Goal: Task Accomplishment & Management: Use online tool/utility

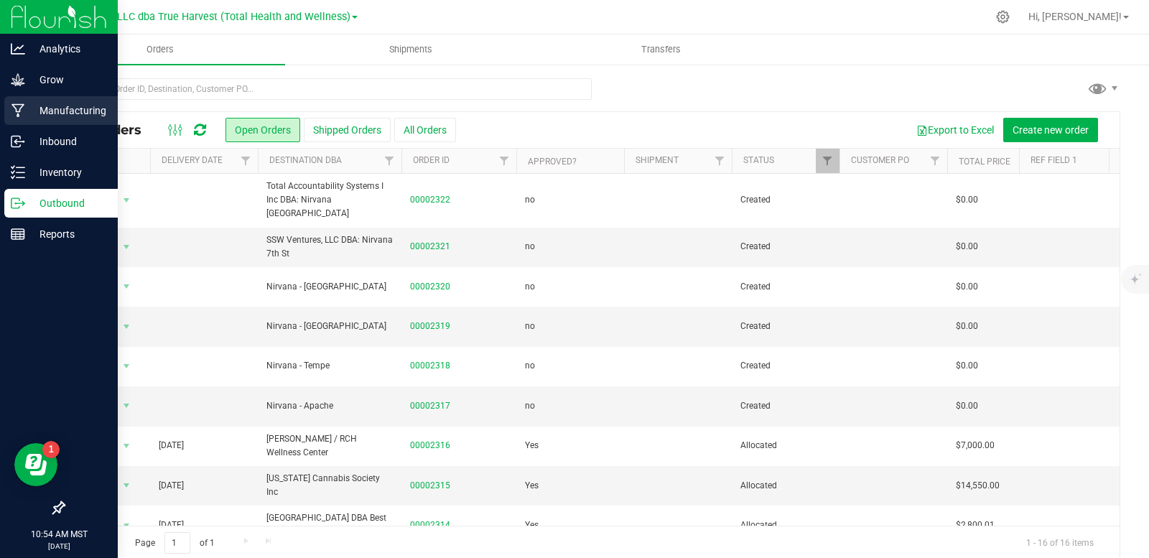
click at [65, 111] on p "Manufacturing" at bounding box center [68, 110] width 86 height 17
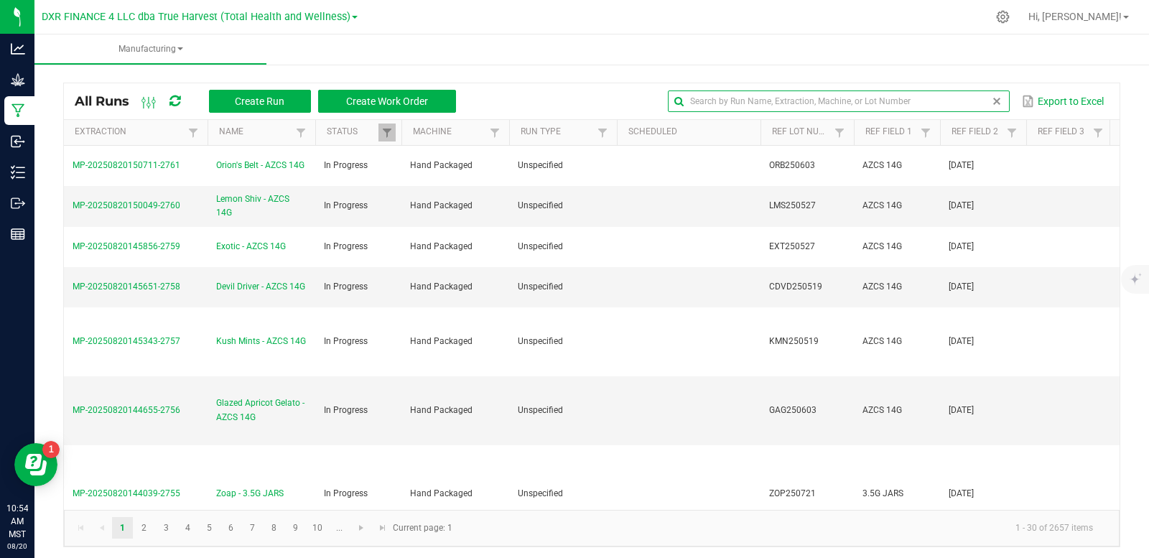
click at [971, 105] on input "text" at bounding box center [839, 101] width 342 height 22
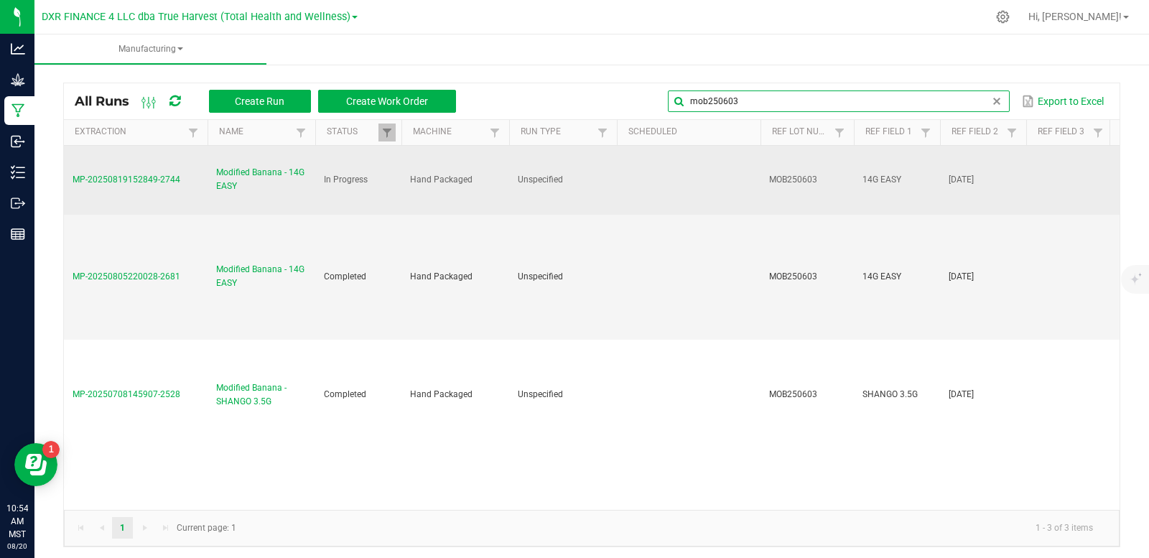
type input "mob250603"
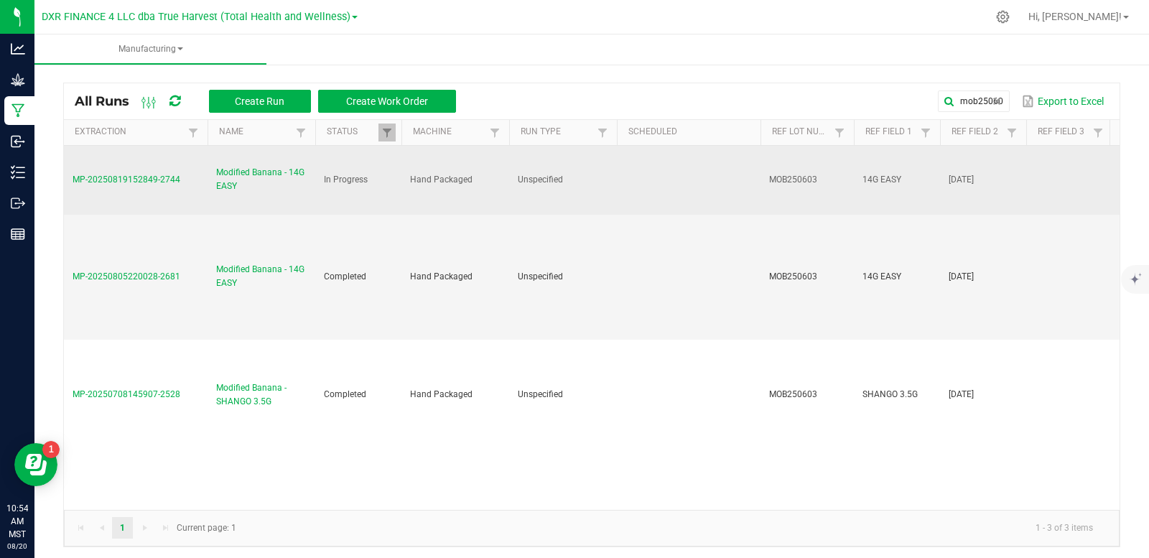
click at [157, 176] on span "MP-20250819152849-2744" at bounding box center [127, 179] width 108 height 10
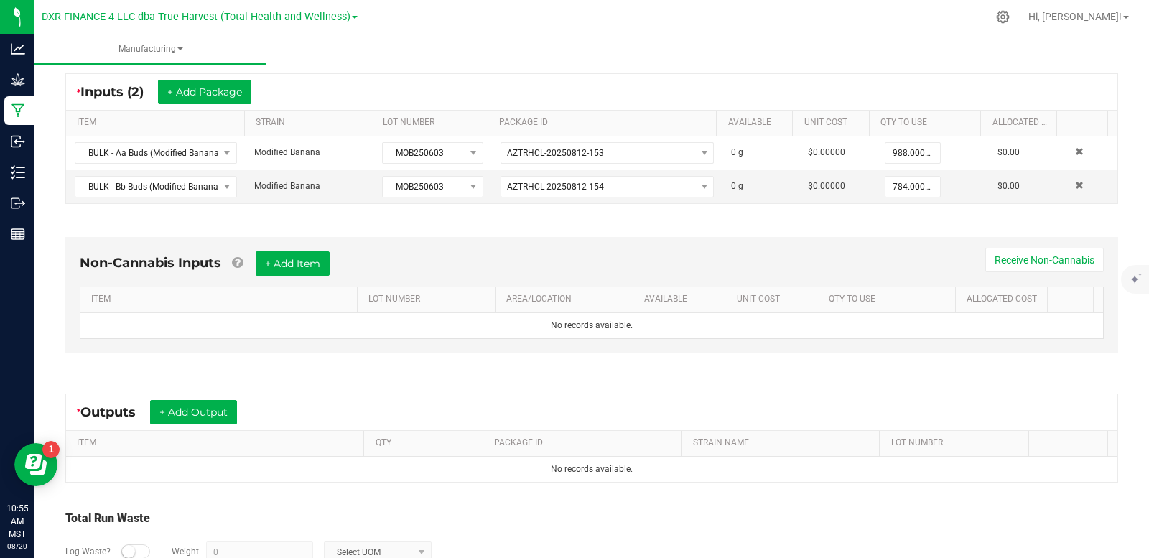
scroll to position [350, 0]
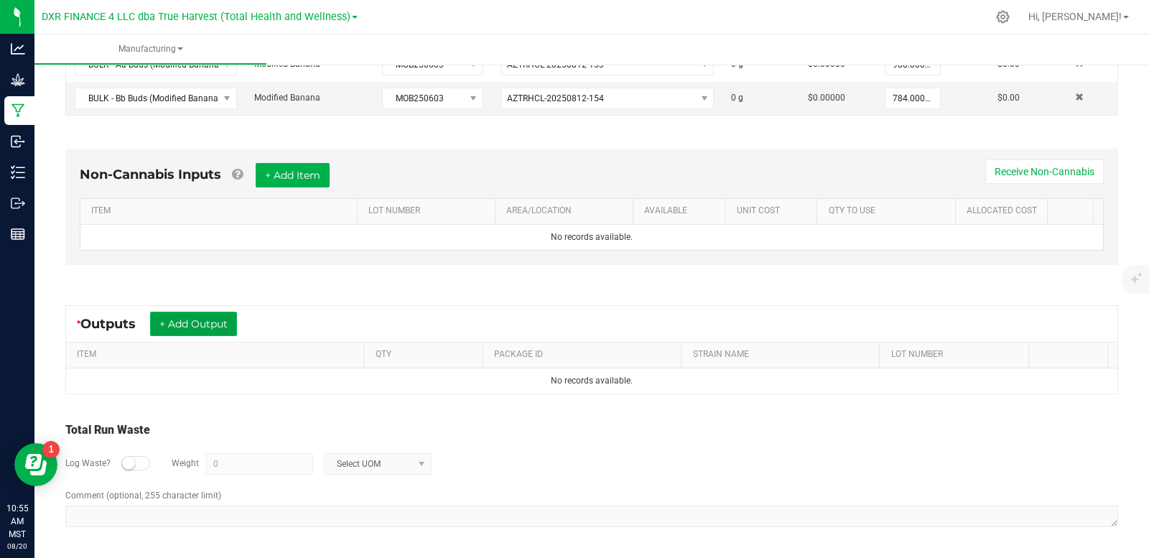
click at [220, 325] on button "+ Add Output" at bounding box center [193, 324] width 87 height 24
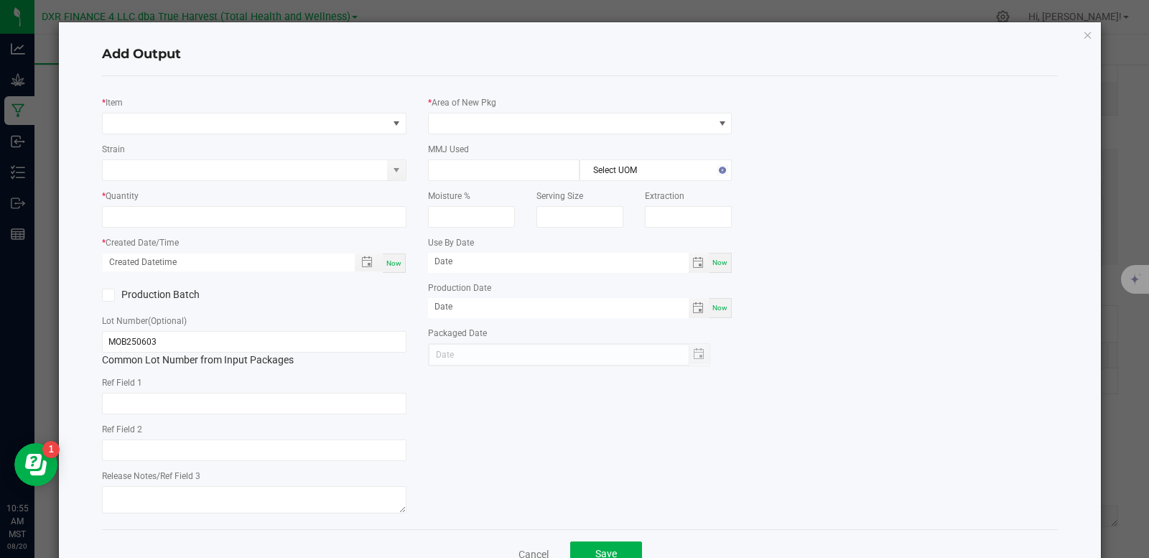
type input "[DATE]"
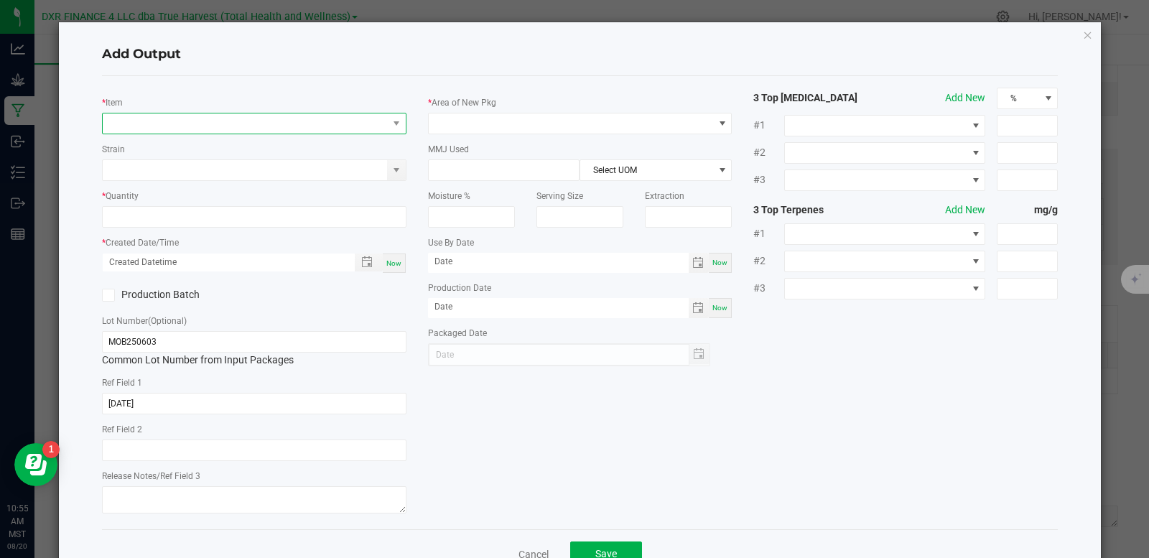
click at [150, 124] on span "NO DATA FOUND" at bounding box center [245, 123] width 285 height 20
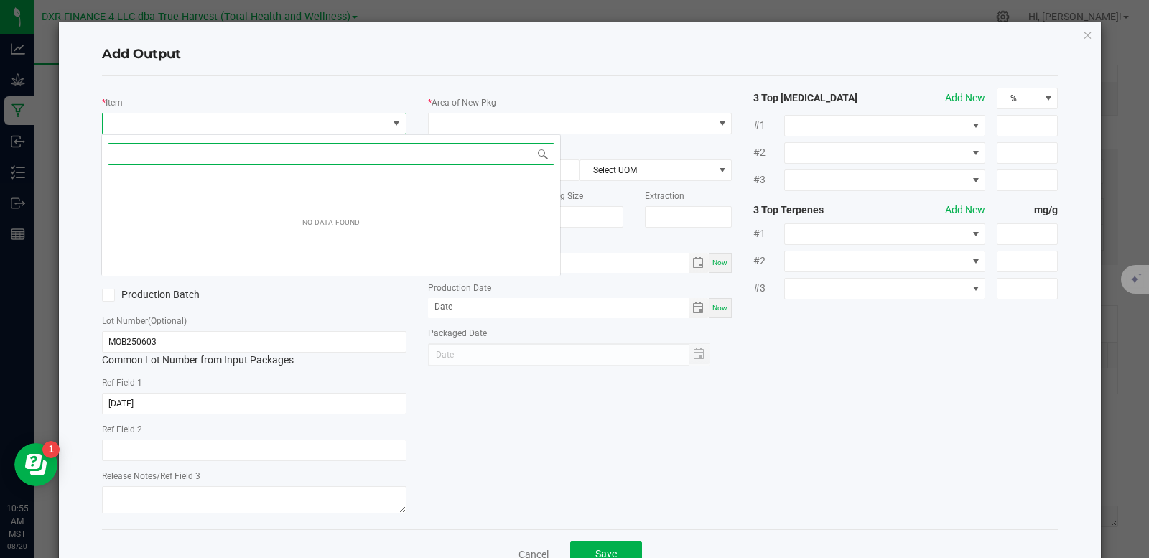
scroll to position [22, 302]
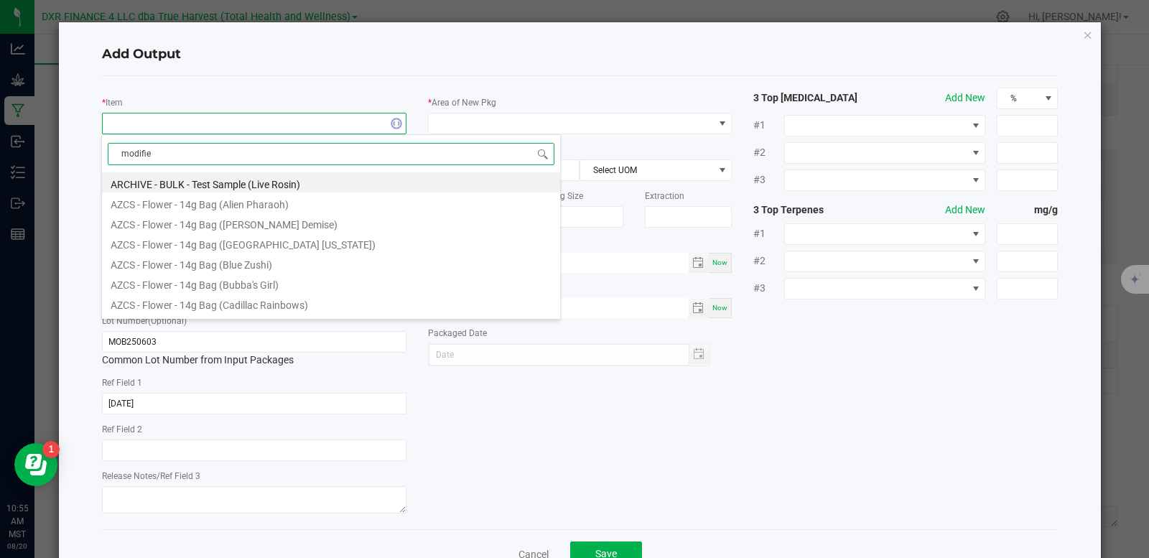
type input "modified"
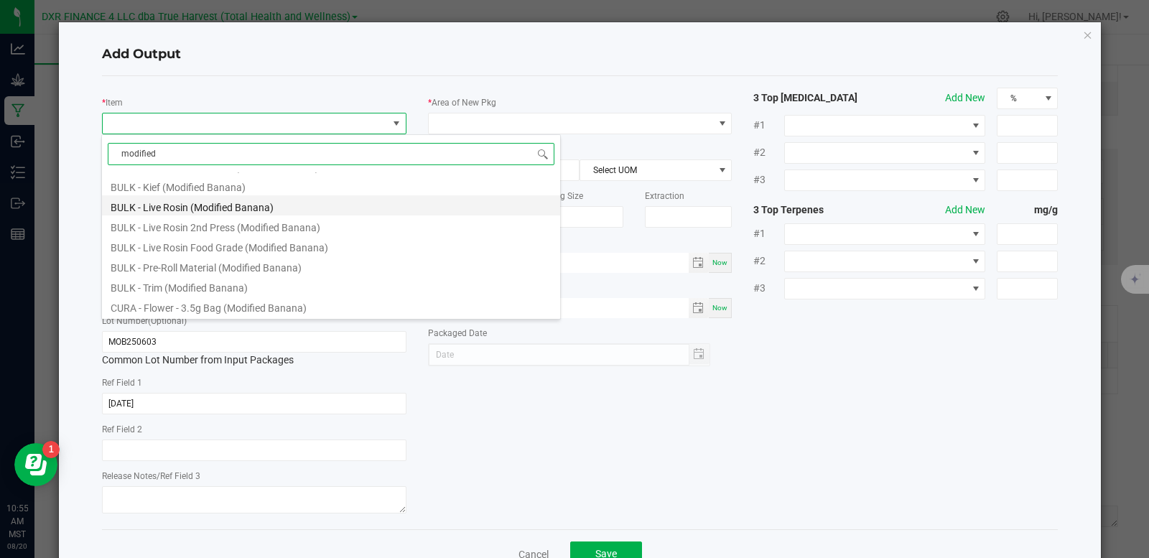
scroll to position [503, 0]
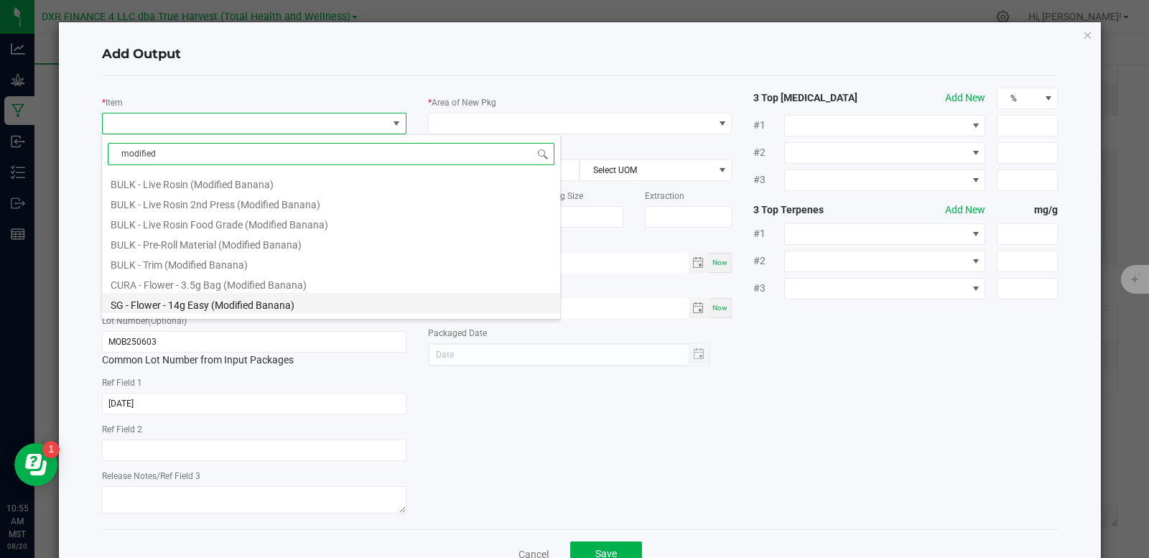
click at [246, 306] on li "SG - Flower - 14g Easy (Modified Banana)" at bounding box center [331, 303] width 458 height 20
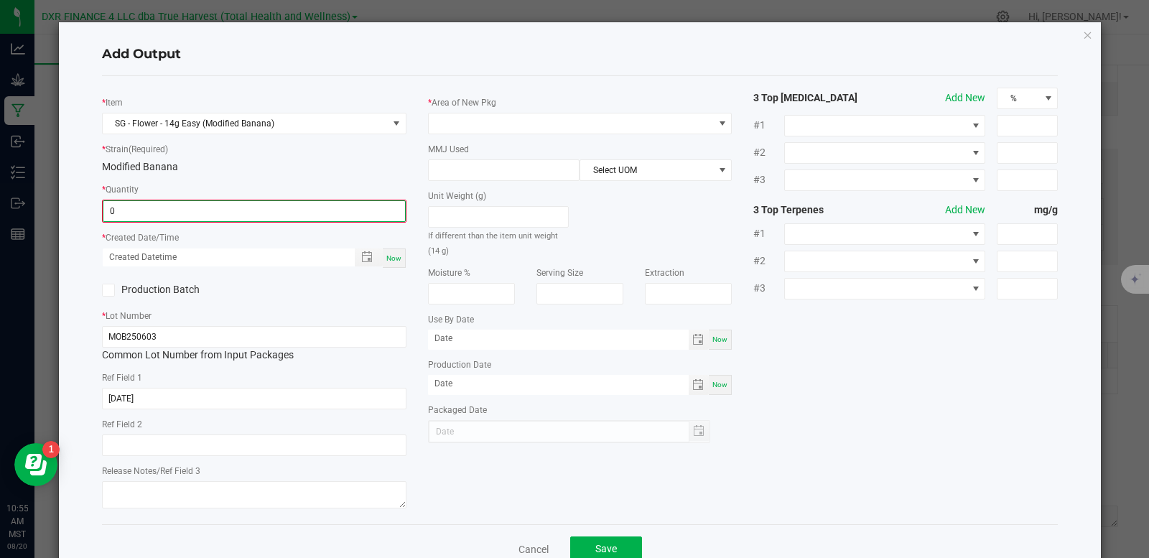
click at [180, 213] on input "0" at bounding box center [254, 211] width 302 height 20
type input "100 ea"
click at [246, 285] on div "Production Batch" at bounding box center [172, 289] width 163 height 22
click at [363, 260] on span "Toggle popup" at bounding box center [366, 255] width 11 height 11
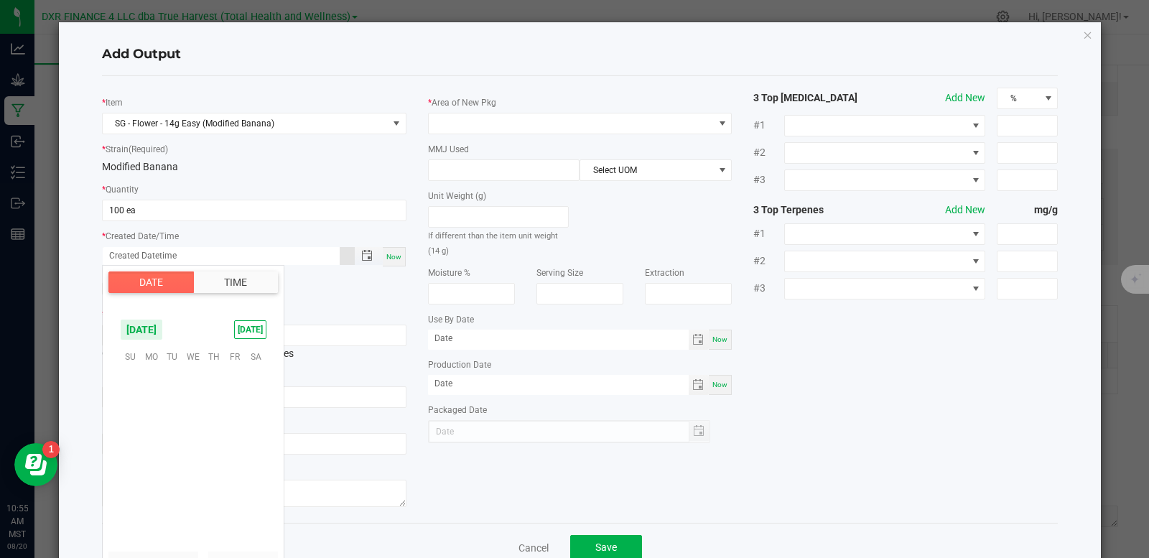
scroll to position [232723, 0]
click at [163, 322] on span "[DATE]" at bounding box center [141, 330] width 43 height 22
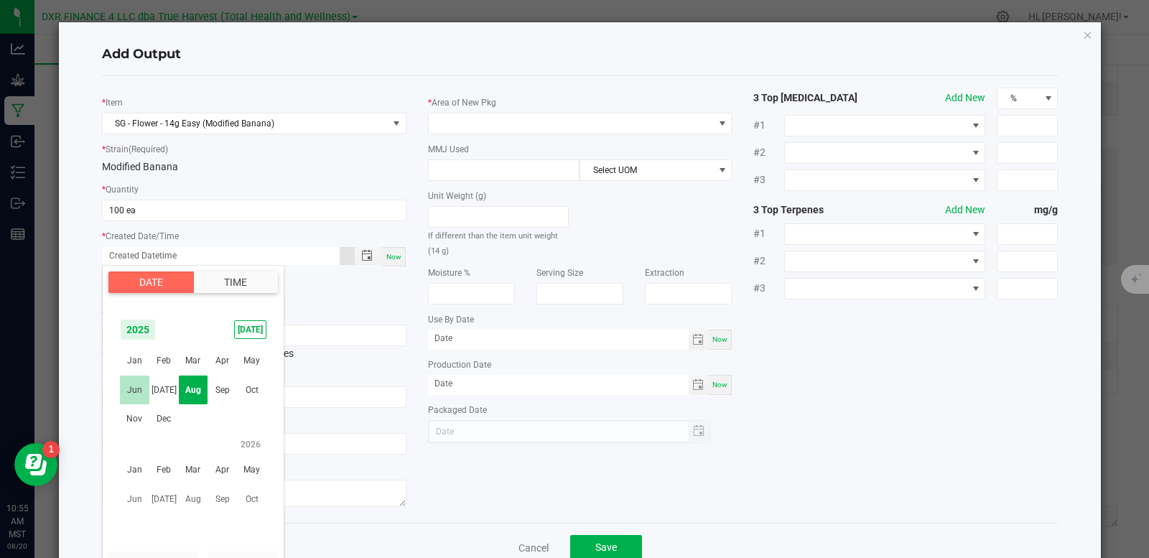
click at [134, 388] on span "Jun" at bounding box center [134, 390] width 29 height 29
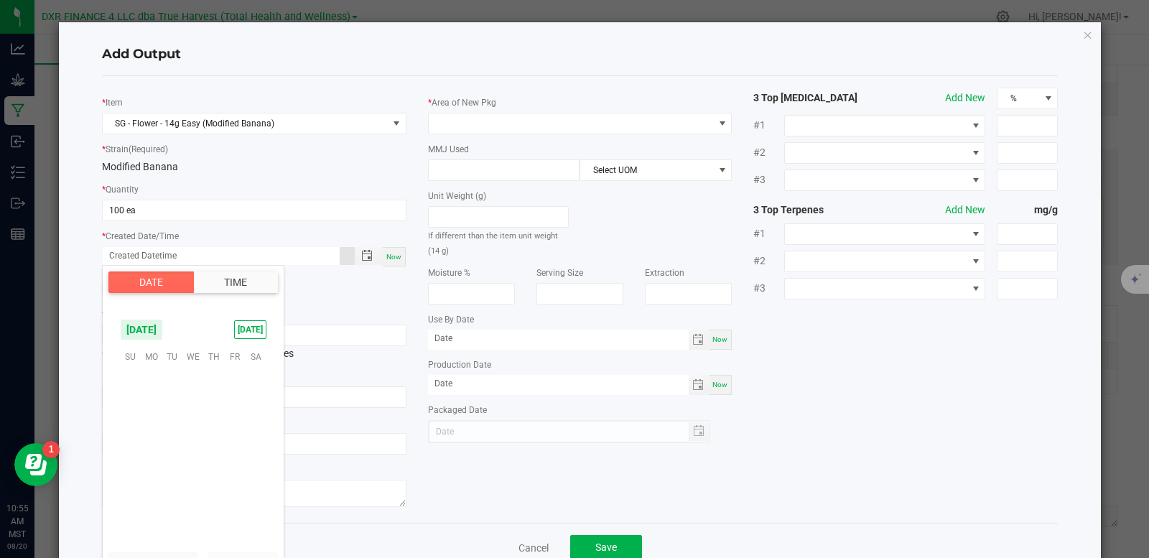
scroll to position [232415, 0]
click at [172, 384] on span "3" at bounding box center [172, 379] width 21 height 22
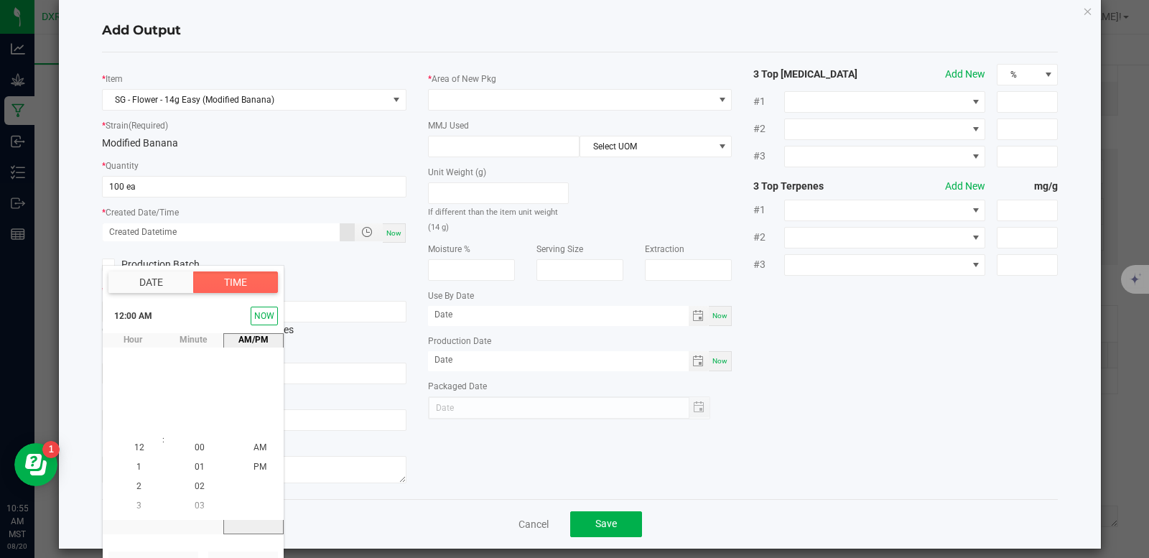
scroll to position [37, 0]
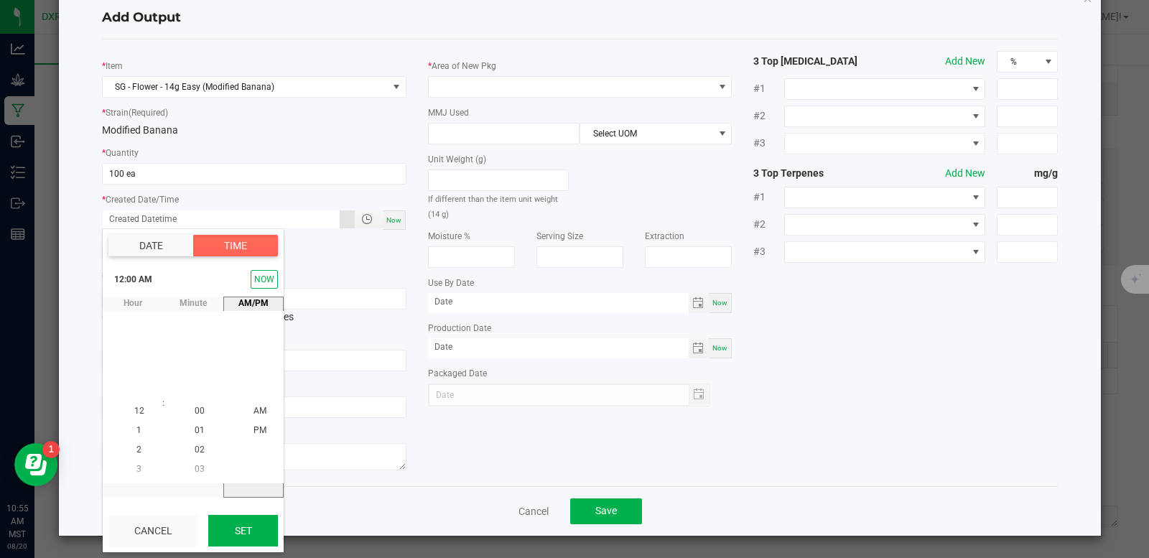
click at [233, 538] on button "Set" at bounding box center [243, 531] width 70 height 32
type input "[DATE] 12:00 AM"
type input "[DATE]"
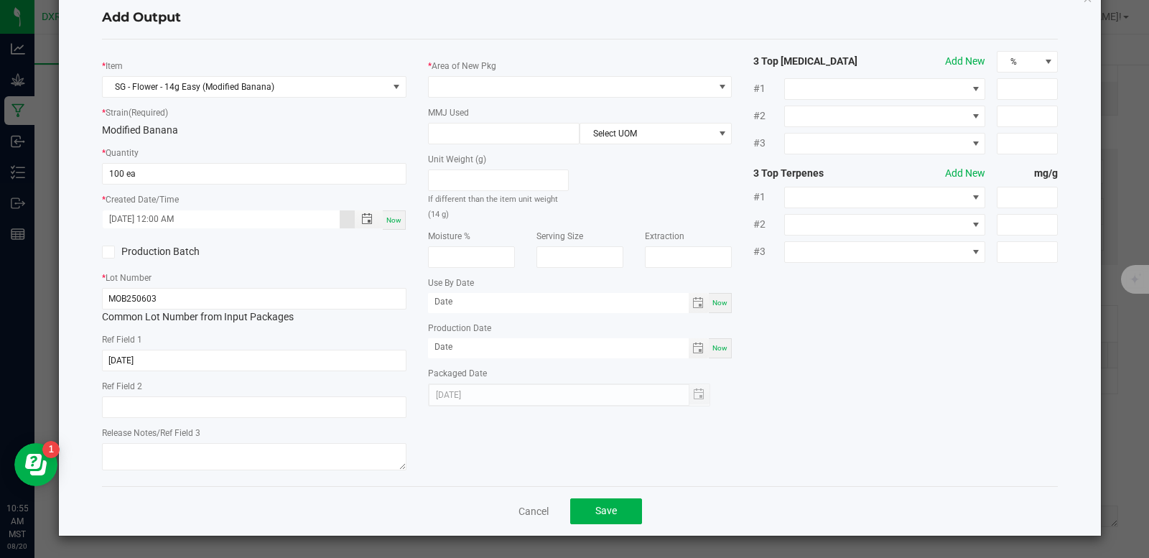
click at [355, 251] on div "Production Batch" at bounding box center [254, 252] width 326 height 22
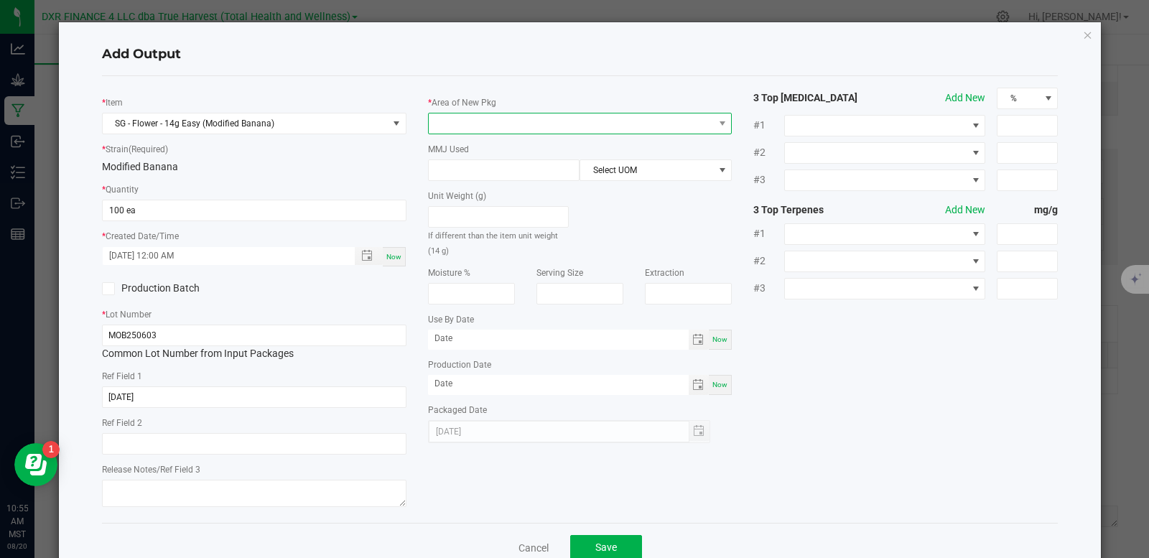
click at [474, 131] on span at bounding box center [571, 123] width 285 height 20
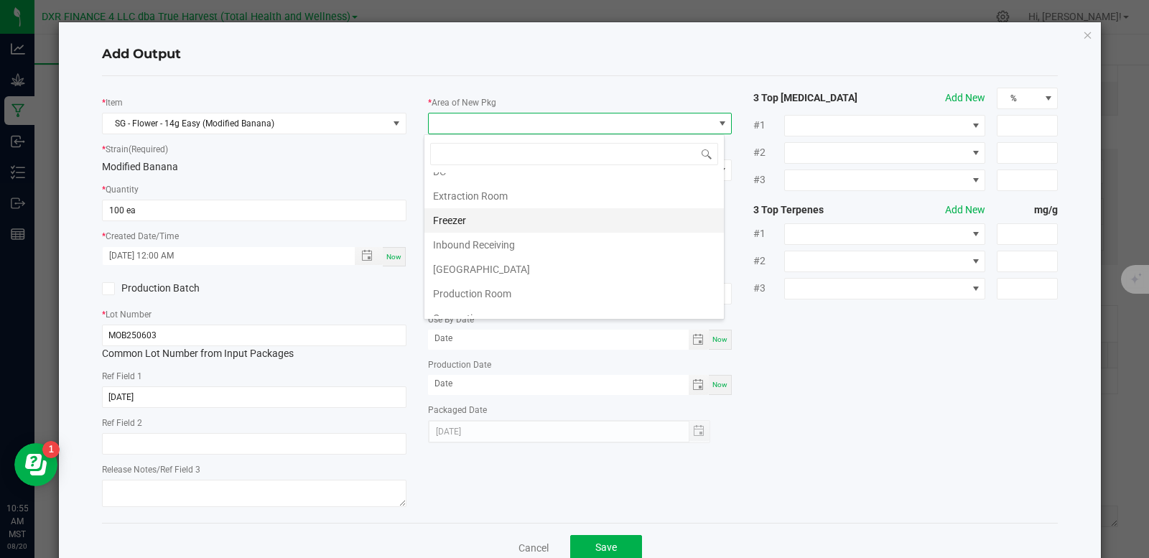
scroll to position [72, 0]
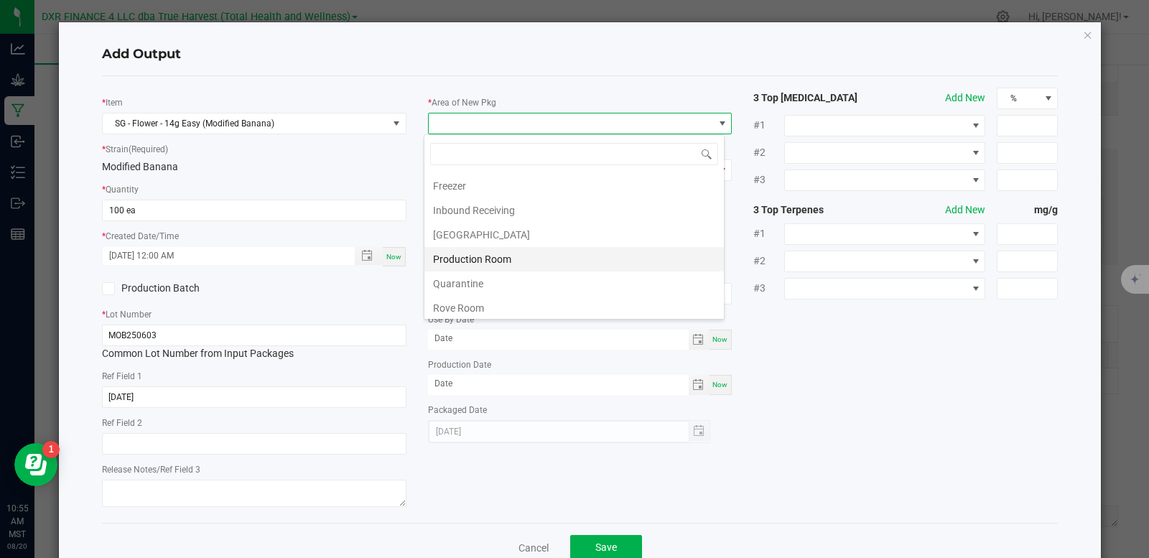
click at [486, 261] on li "Production Room" at bounding box center [573, 259] width 299 height 24
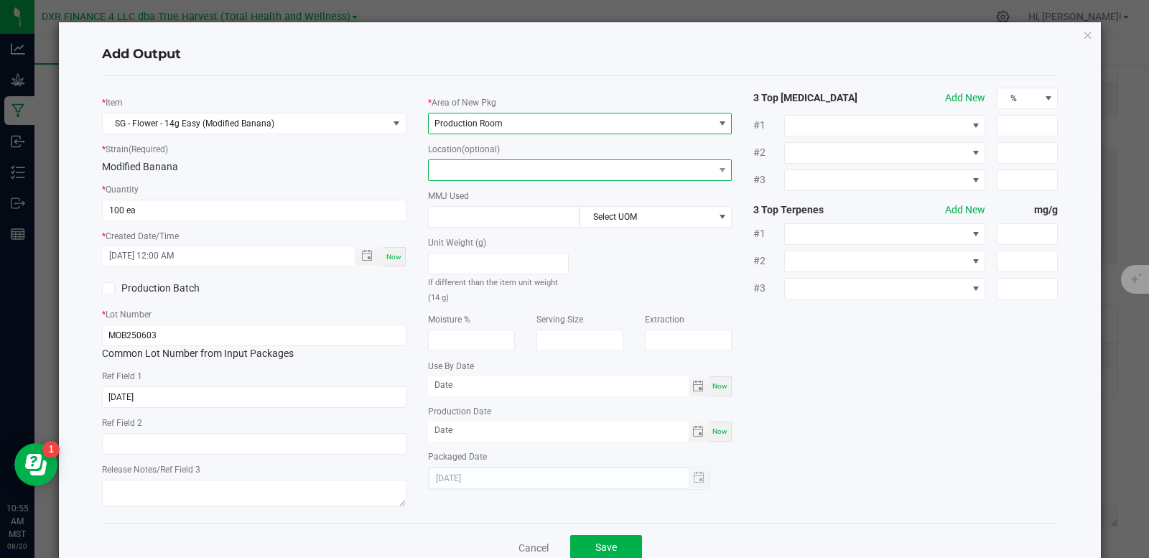
click at [489, 160] on span at bounding box center [571, 170] width 285 height 20
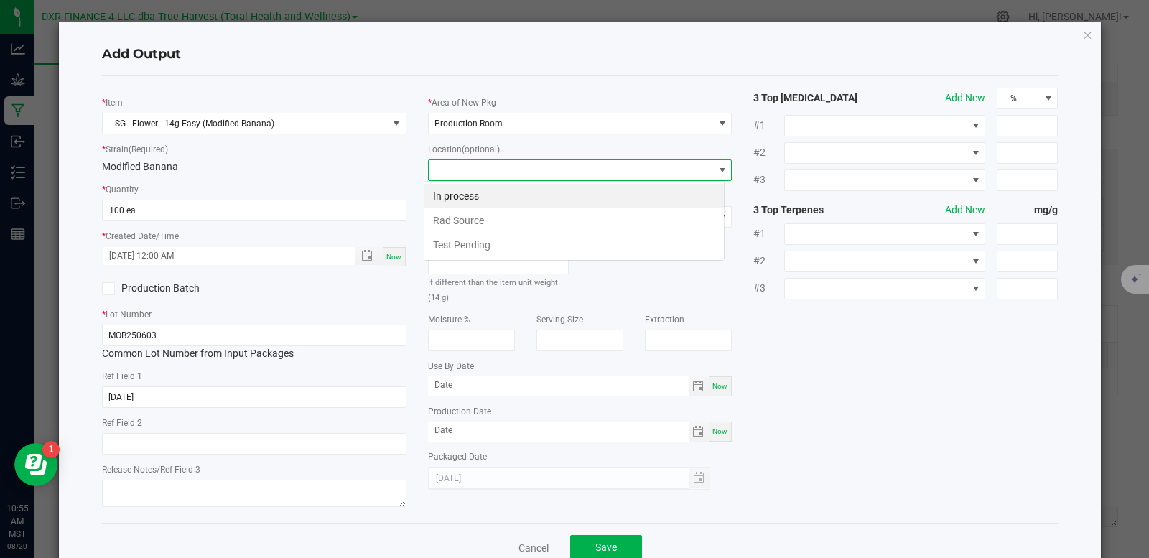
scroll to position [22, 302]
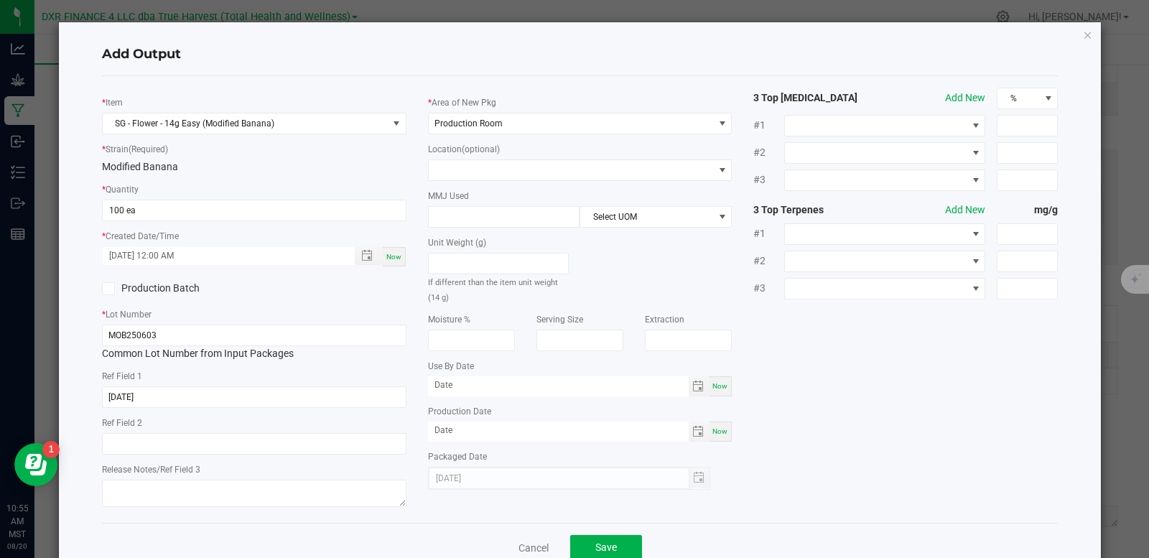
click at [779, 365] on div "* Item SG - Flower - 14g Easy (Modified Banana) * Strain (Required) Modified Ba…" at bounding box center [580, 300] width 978 height 424
click at [476, 217] on input at bounding box center [504, 217] width 151 height 20
type input "14"
click at [610, 219] on span "Select UOM" at bounding box center [646, 217] width 133 height 20
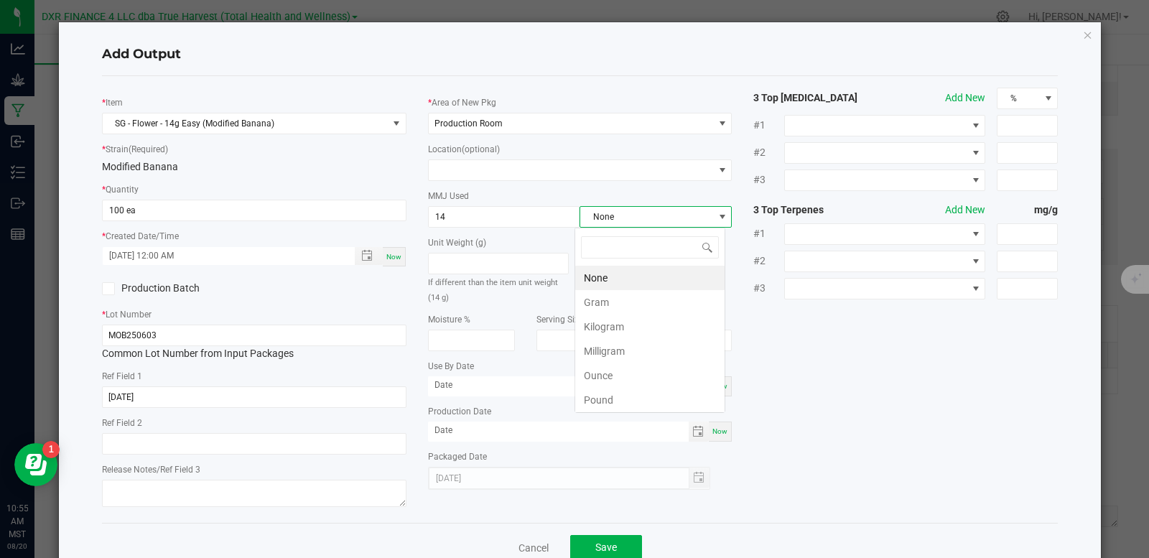
scroll to position [22, 150]
click at [621, 304] on li "Gram" at bounding box center [649, 302] width 149 height 24
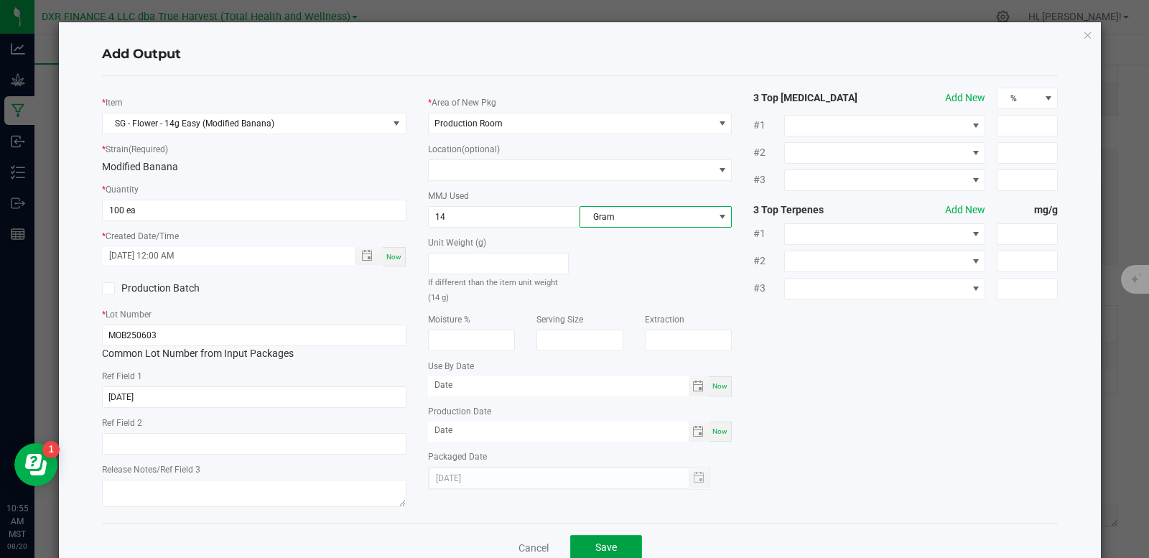
click at [613, 542] on button "Save" at bounding box center [606, 548] width 72 height 26
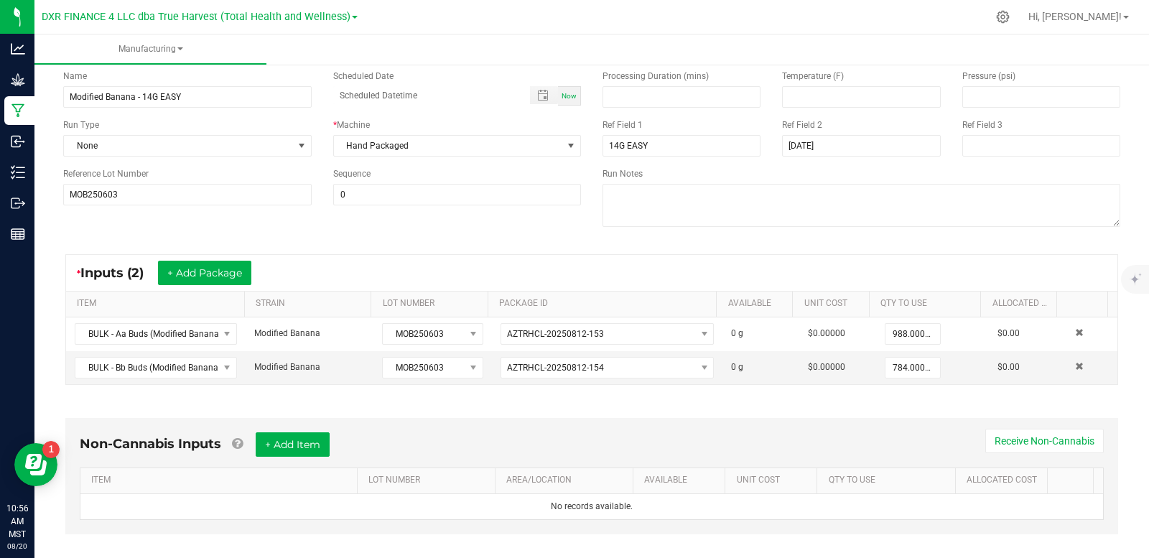
scroll to position [63, 0]
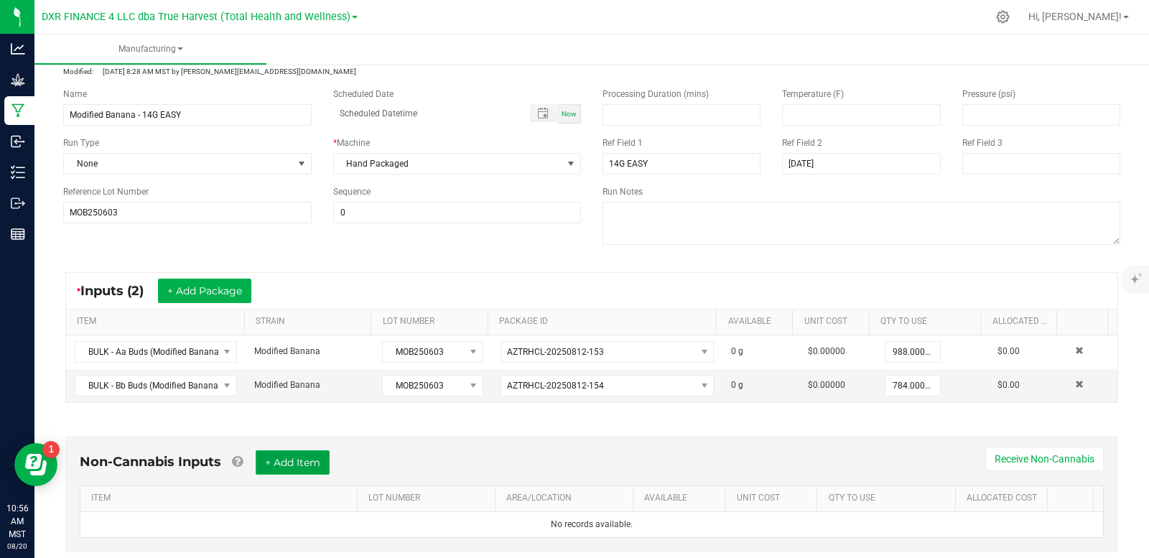
click at [289, 460] on button "+ Add Item" at bounding box center [293, 462] width 74 height 24
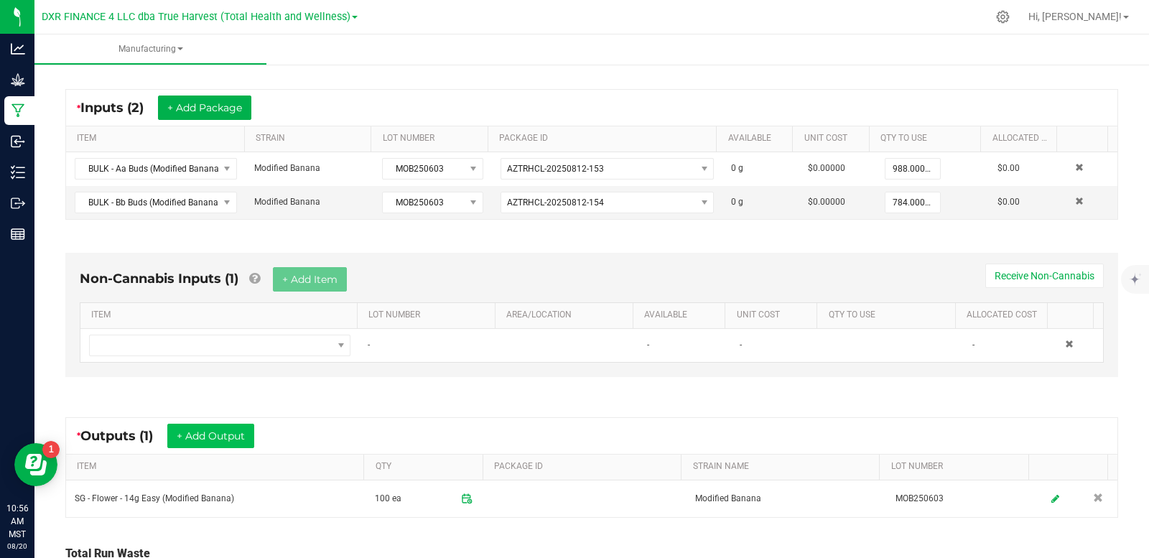
scroll to position [279, 0]
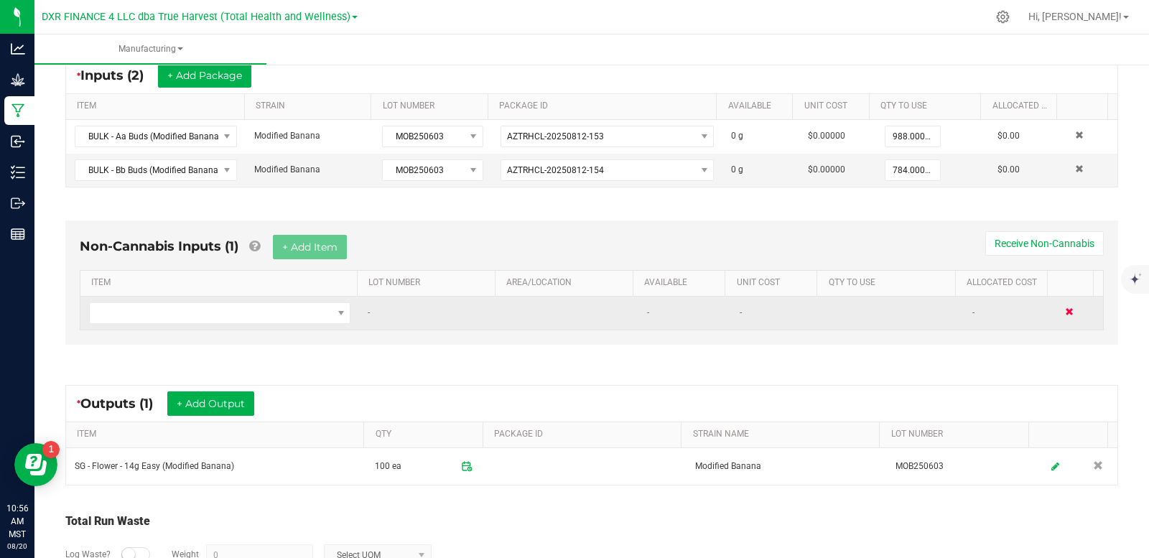
click at [1065, 311] on span at bounding box center [1069, 311] width 9 height 9
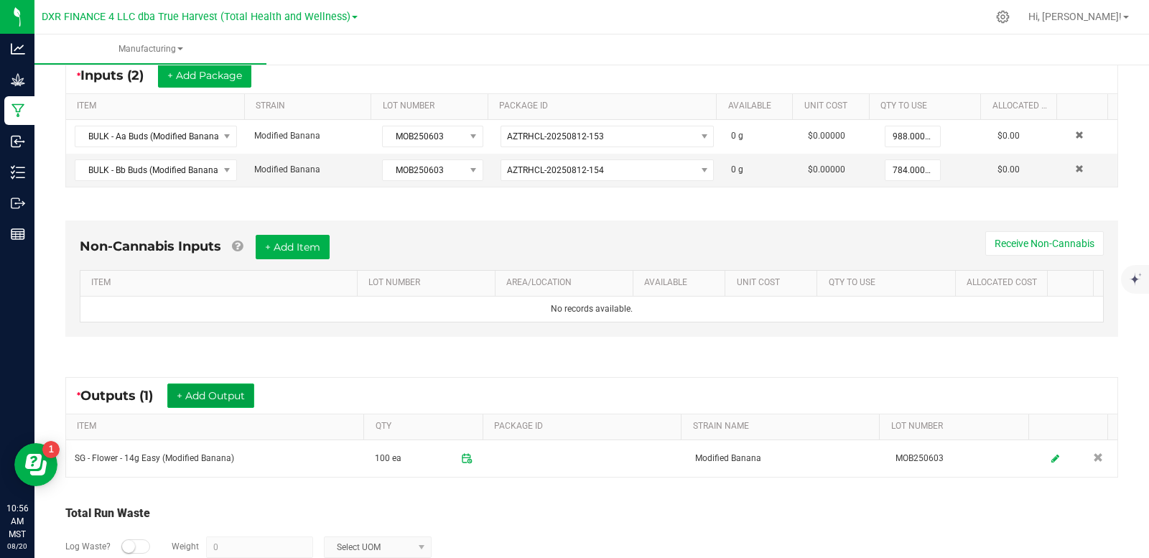
click at [213, 399] on button "+ Add Output" at bounding box center [210, 395] width 87 height 24
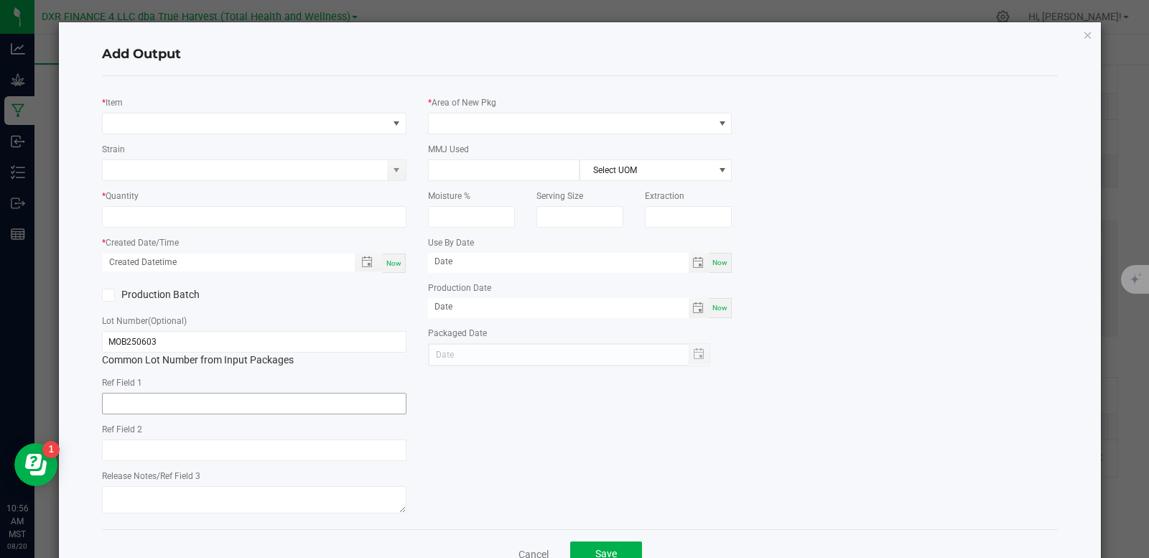
type input "[DATE]"
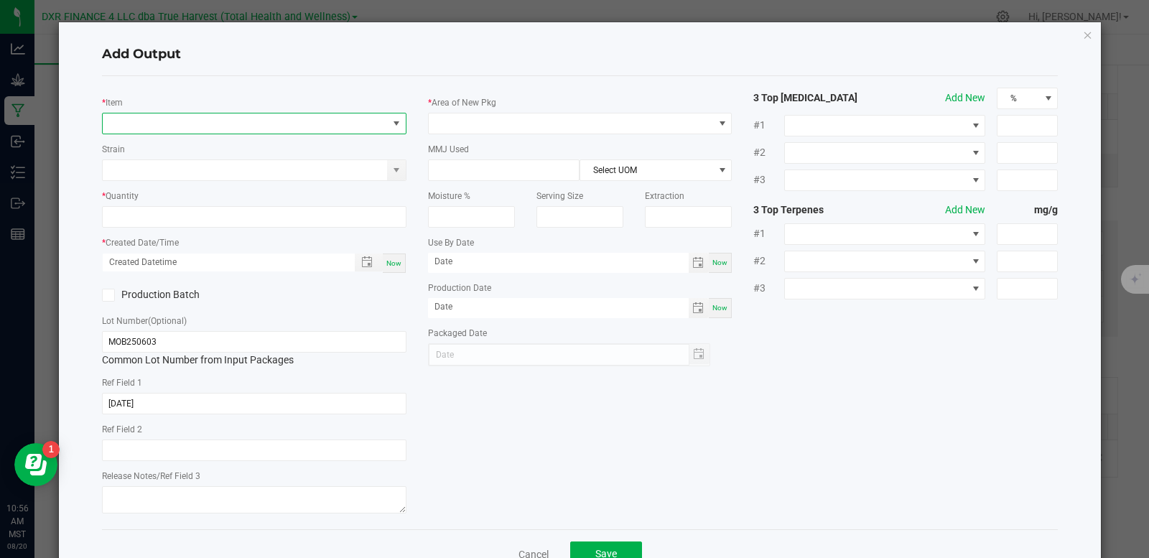
click at [194, 131] on span "NO DATA FOUND" at bounding box center [245, 123] width 285 height 20
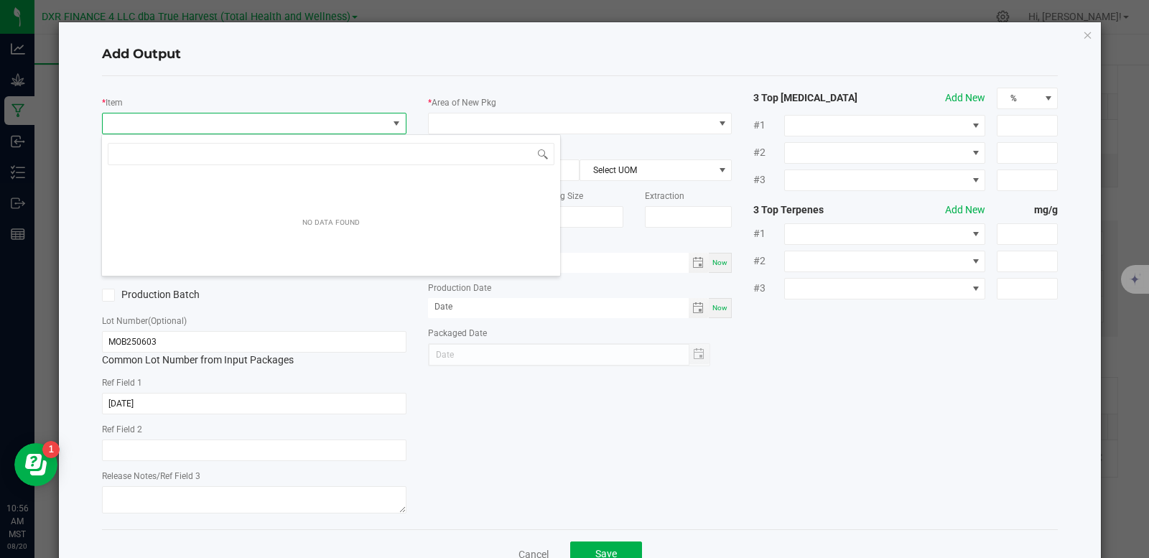
scroll to position [22, 302]
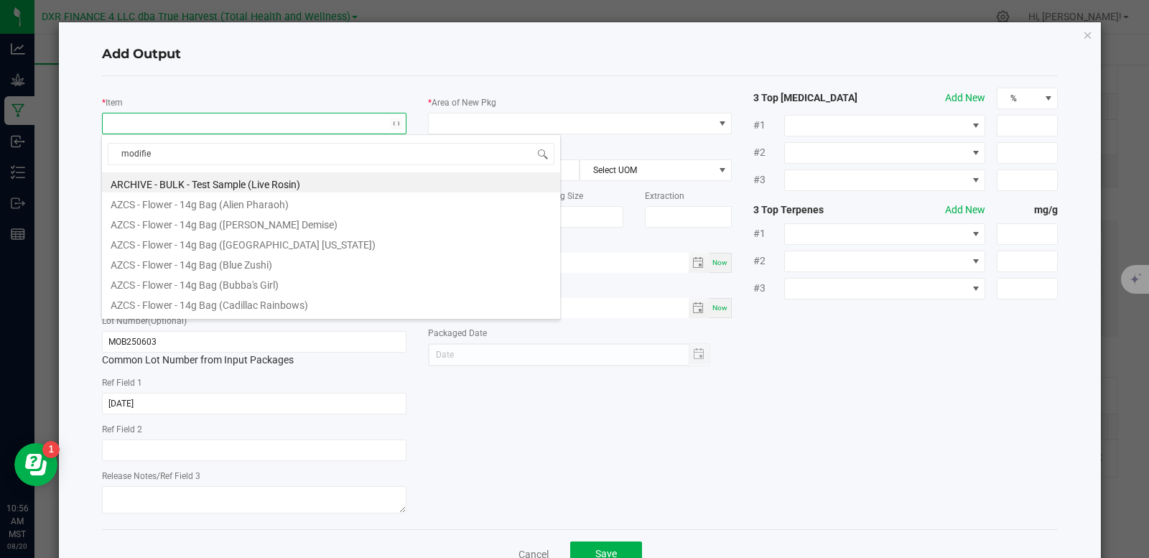
type input "modified"
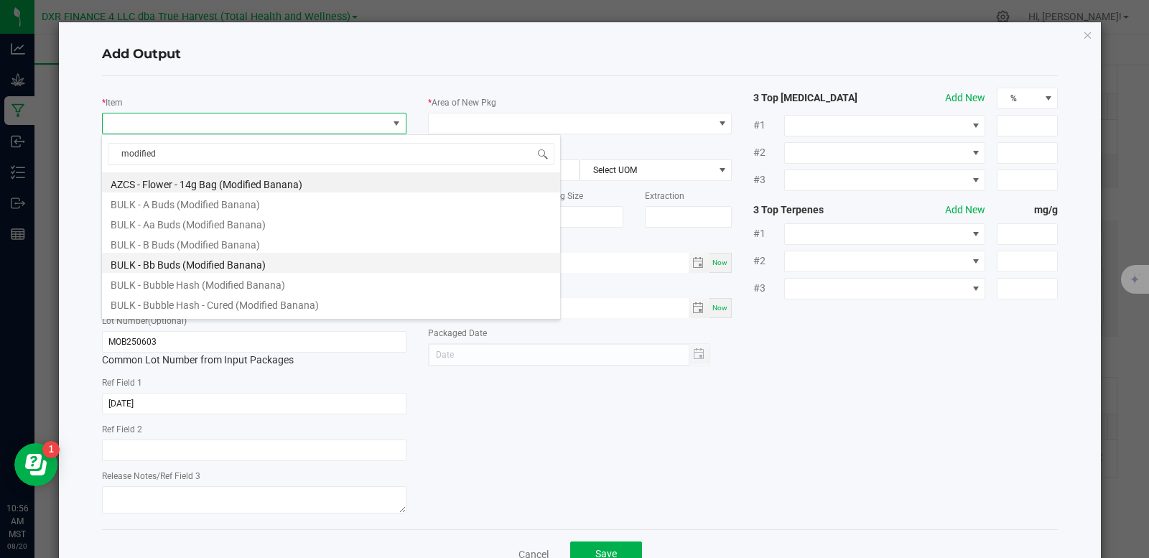
click at [232, 267] on li "BULK - Bb Buds (Modified Banana)" at bounding box center [331, 263] width 458 height 20
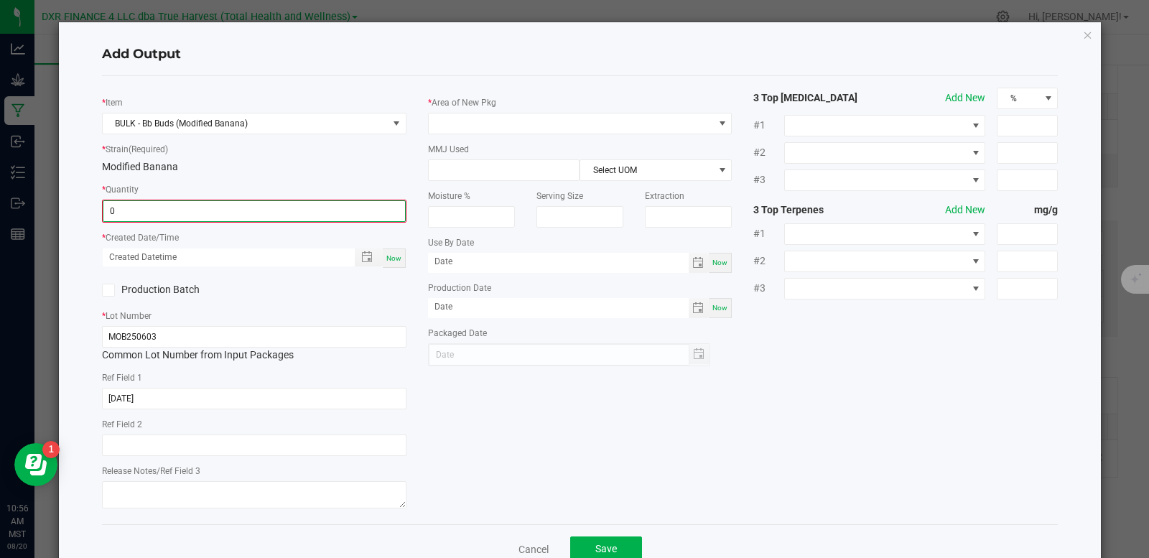
click at [223, 215] on input "0" at bounding box center [254, 211] width 302 height 20
type input "186.0000 g"
type input "month/day/year hour:minute AM"
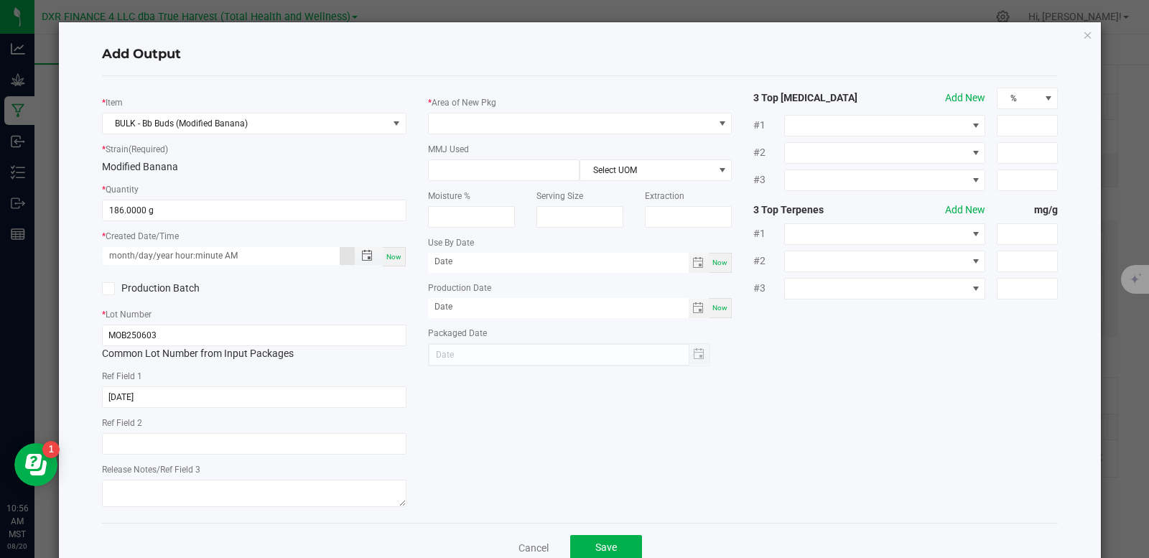
click at [241, 261] on input "month/day/year hour:minute AM" at bounding box center [221, 256] width 237 height 18
click at [368, 257] on span "Toggle popup" at bounding box center [366, 255] width 11 height 11
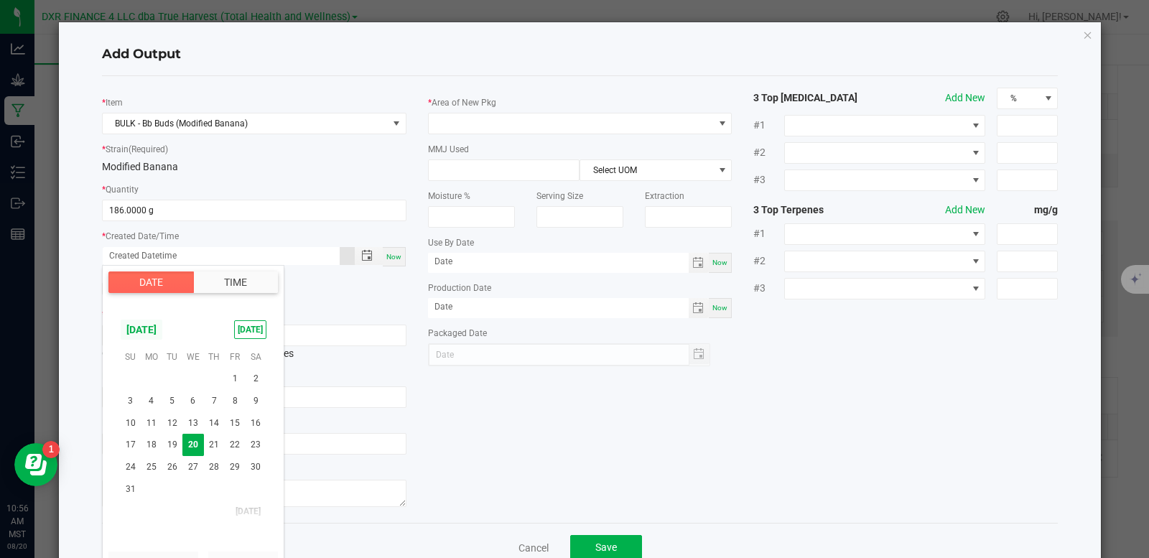
click at [158, 325] on span "[DATE]" at bounding box center [141, 330] width 43 height 22
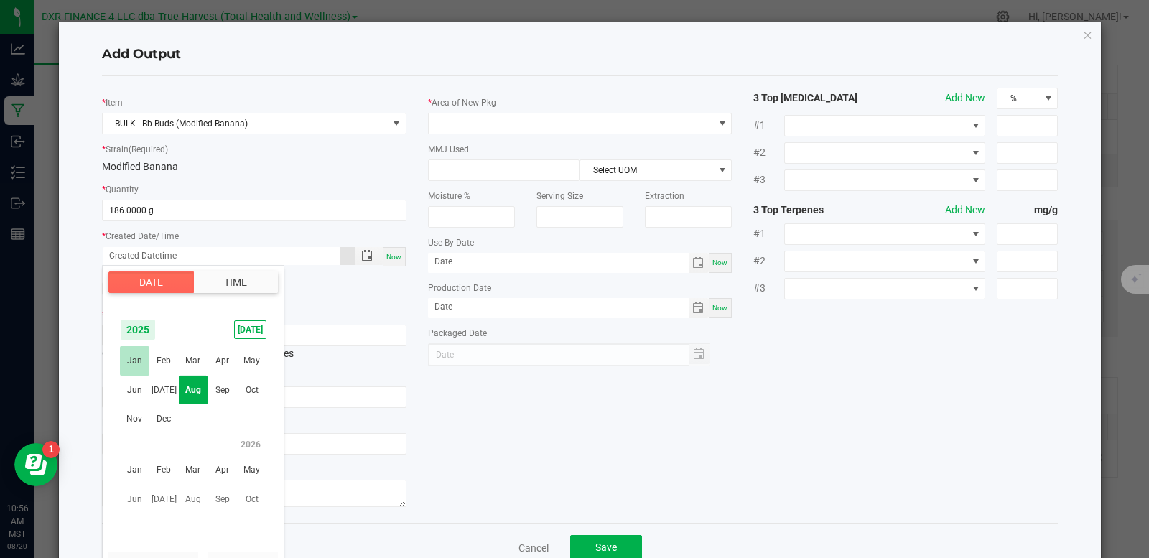
click at [128, 378] on span "Jun" at bounding box center [134, 390] width 29 height 29
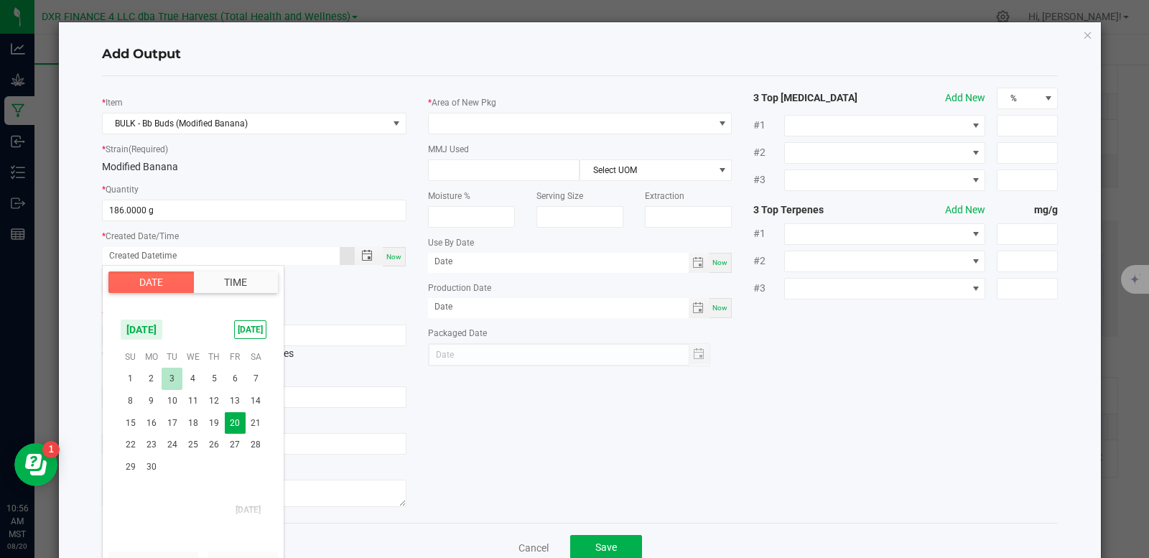
click at [171, 378] on span "3" at bounding box center [172, 379] width 21 height 22
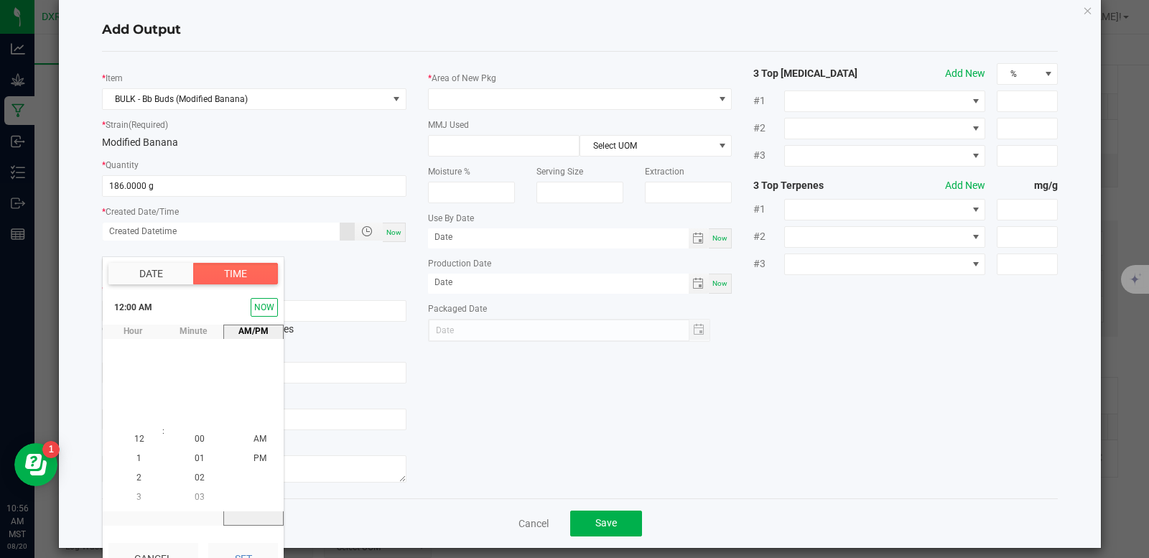
scroll to position [37, 0]
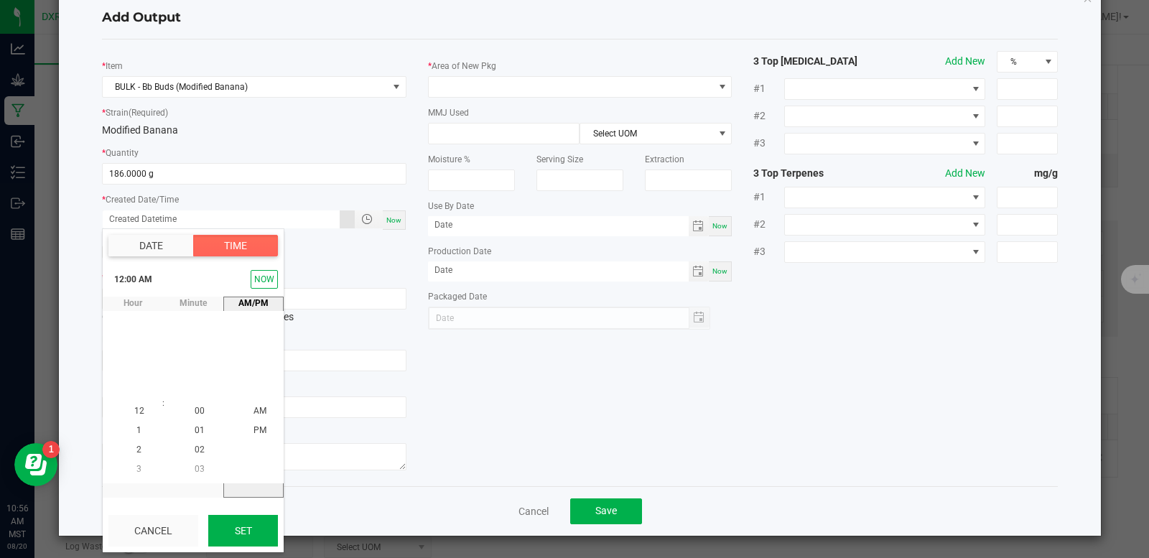
click at [240, 530] on button "Set" at bounding box center [243, 531] width 70 height 32
type input "[DATE] 12:00 AM"
type input "[DATE]"
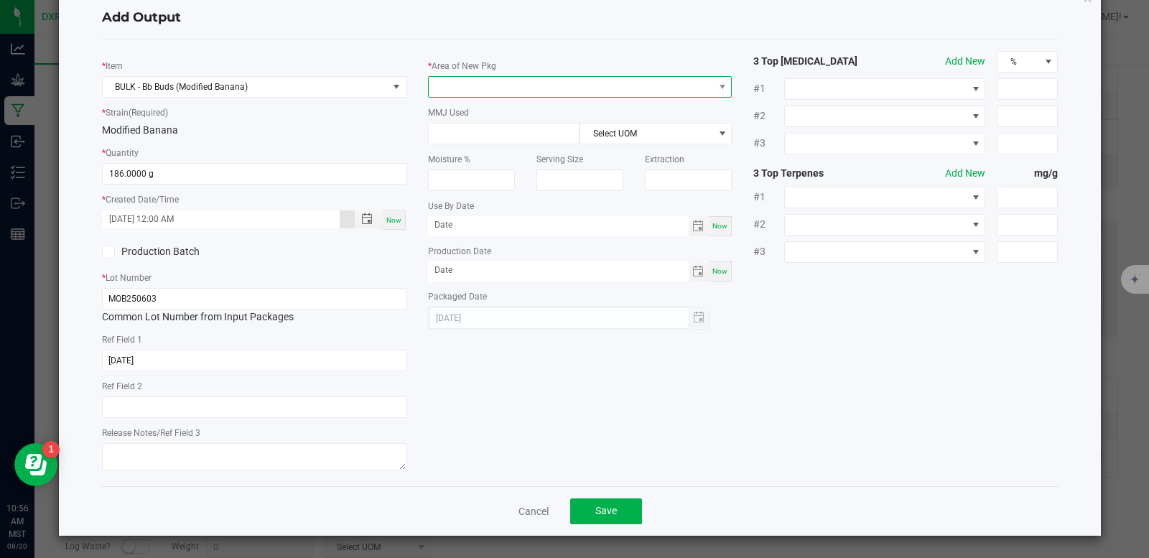
click at [573, 91] on span at bounding box center [571, 87] width 285 height 20
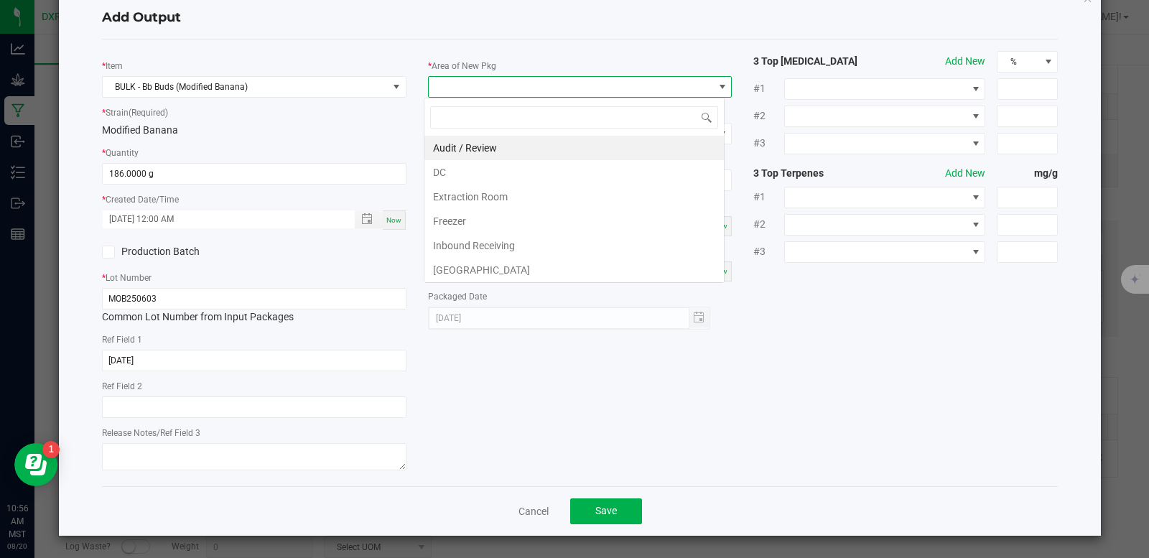
scroll to position [22, 302]
click at [482, 173] on li "DC" at bounding box center [573, 172] width 299 height 24
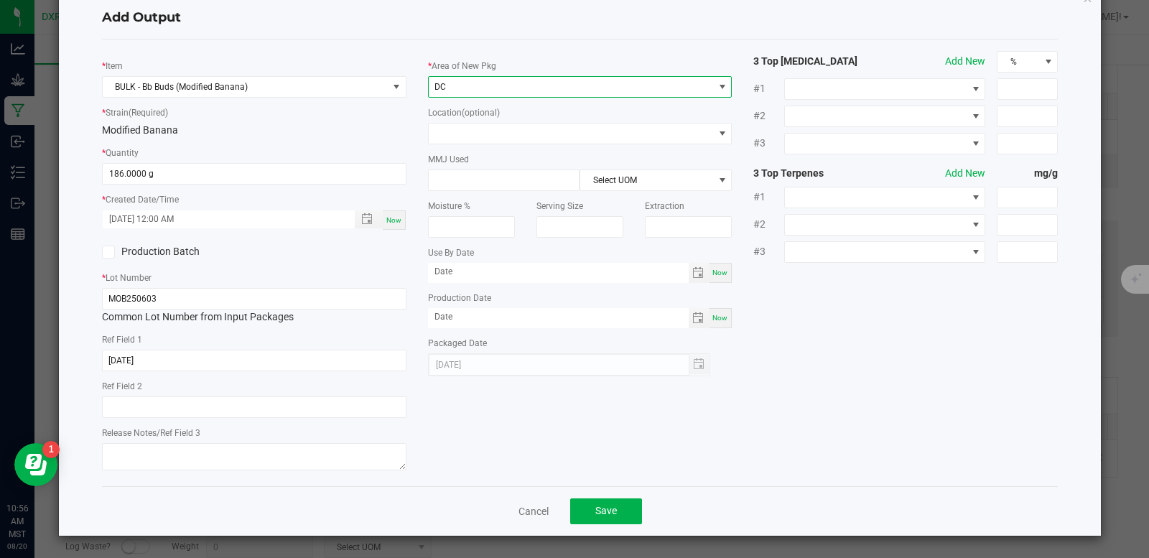
click at [509, 77] on span "DC" at bounding box center [571, 87] width 285 height 20
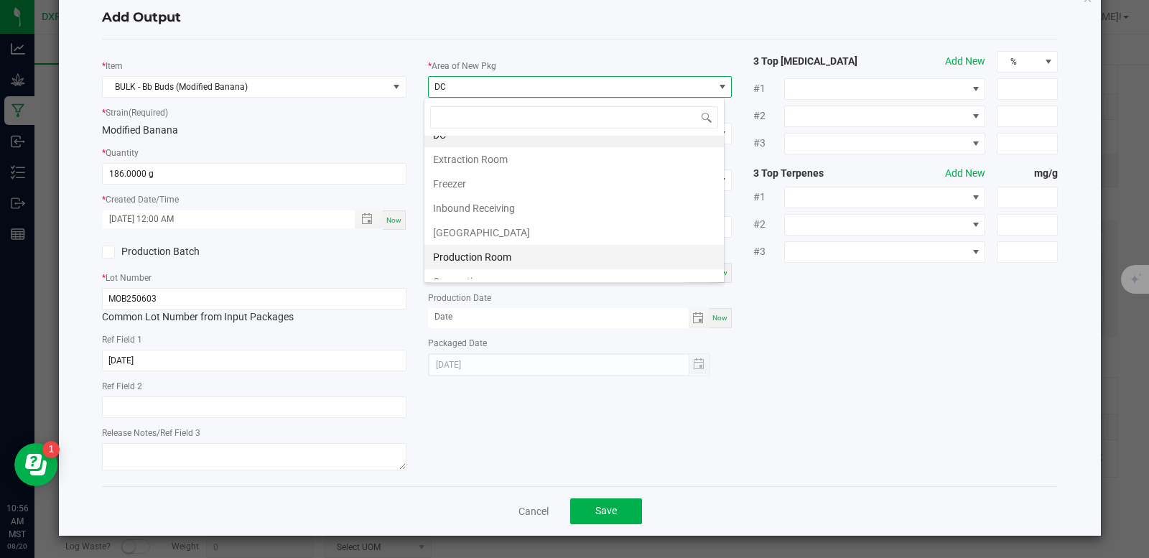
scroll to position [101, 0]
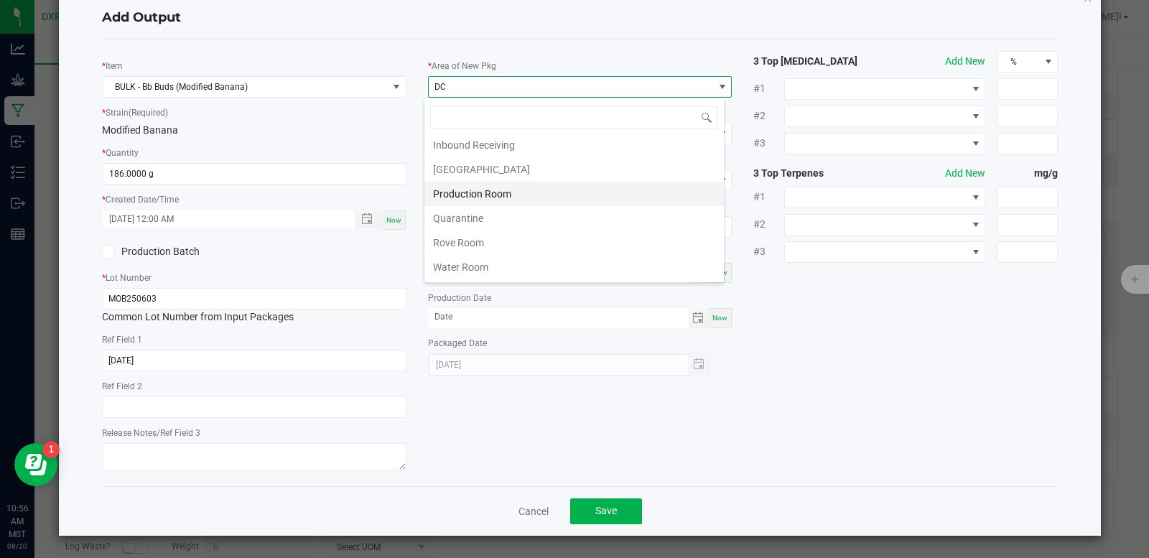
click at [499, 193] on li "Production Room" at bounding box center [573, 194] width 299 height 24
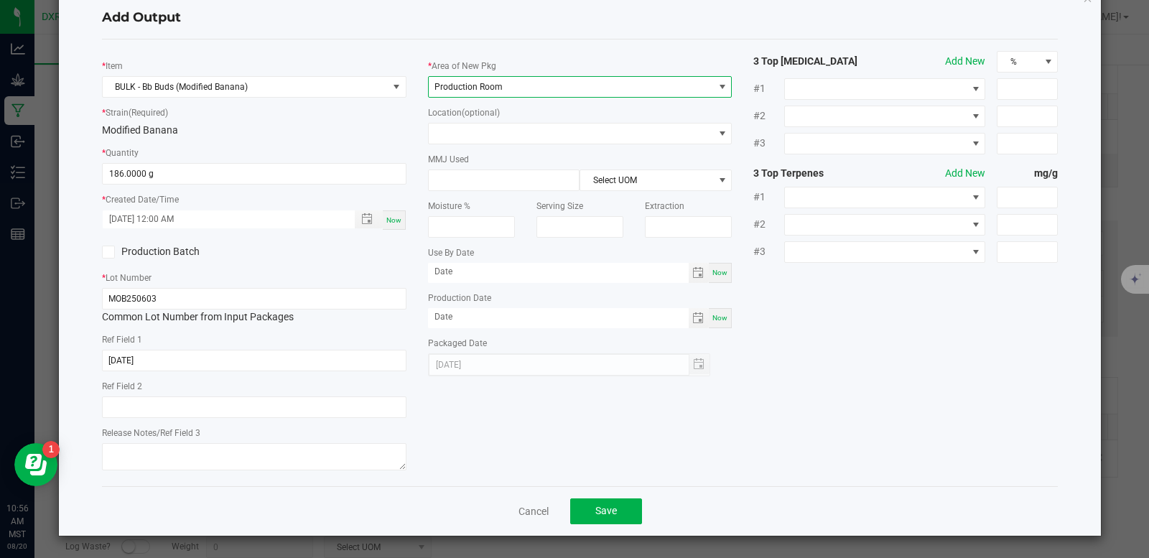
drag, startPoint x: 815, startPoint y: 375, endPoint x: 581, endPoint y: 210, distance: 286.5
click at [814, 375] on div "* Item BULK - Bb Buds (Modified Banana) * Strain (Required) Modified Banana * Q…" at bounding box center [580, 263] width 978 height 424
click at [450, 182] on input at bounding box center [504, 180] width 151 height 20
click at [595, 511] on span "Save" at bounding box center [606, 510] width 22 height 11
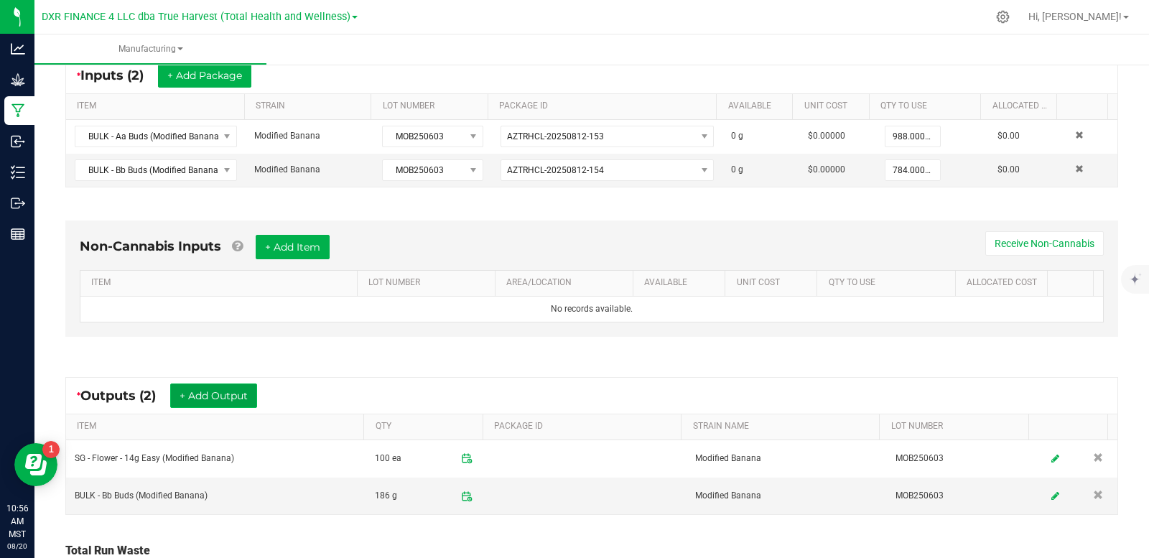
click at [243, 399] on button "+ Add Output" at bounding box center [213, 395] width 87 height 24
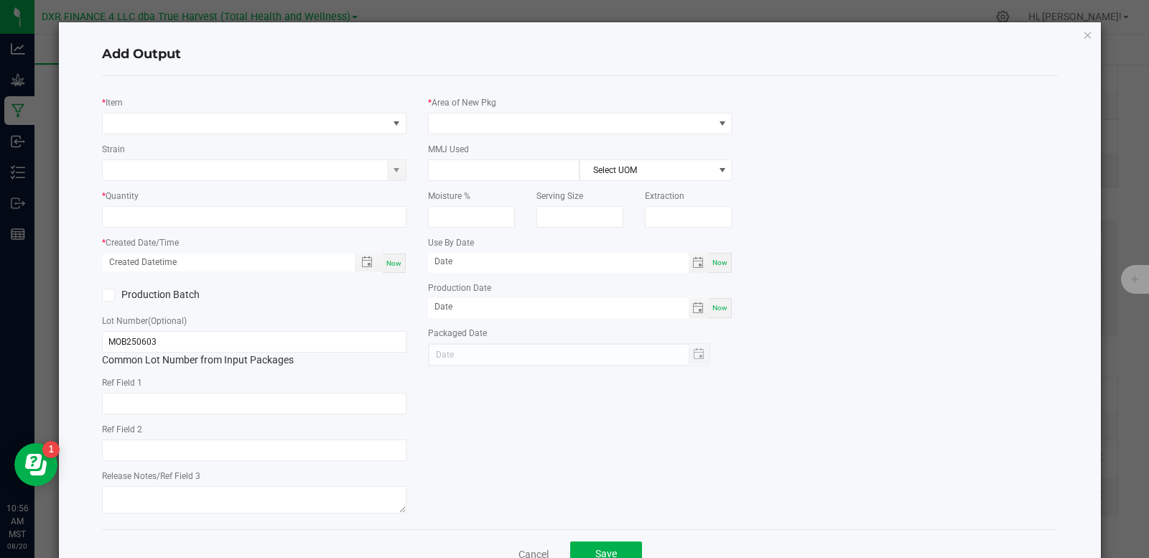
type input "[DATE]"
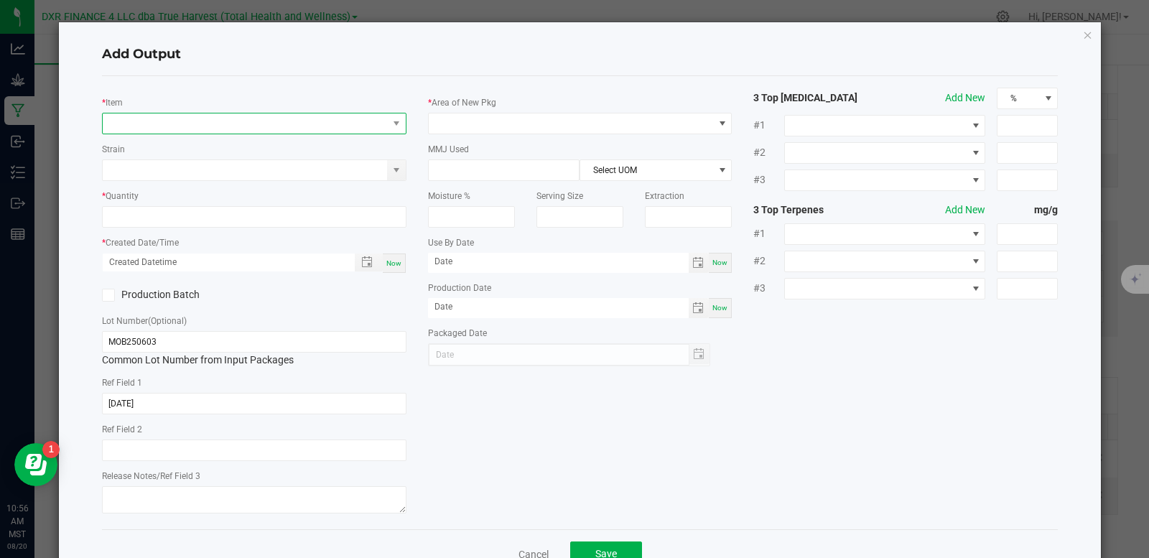
click at [248, 124] on span "NO DATA FOUND" at bounding box center [245, 123] width 285 height 20
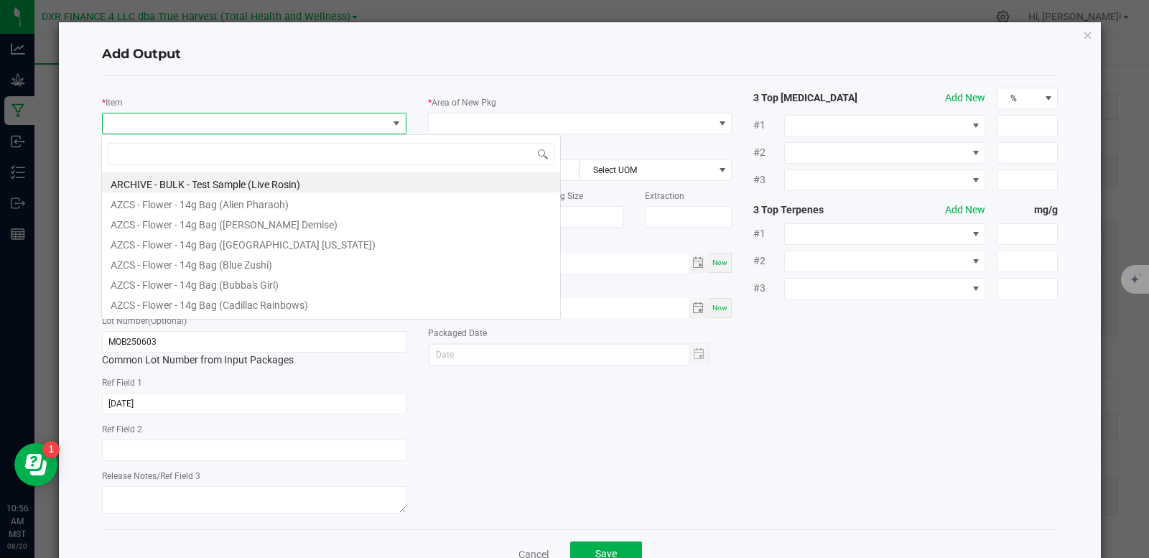
scroll to position [22, 302]
type input "modified"
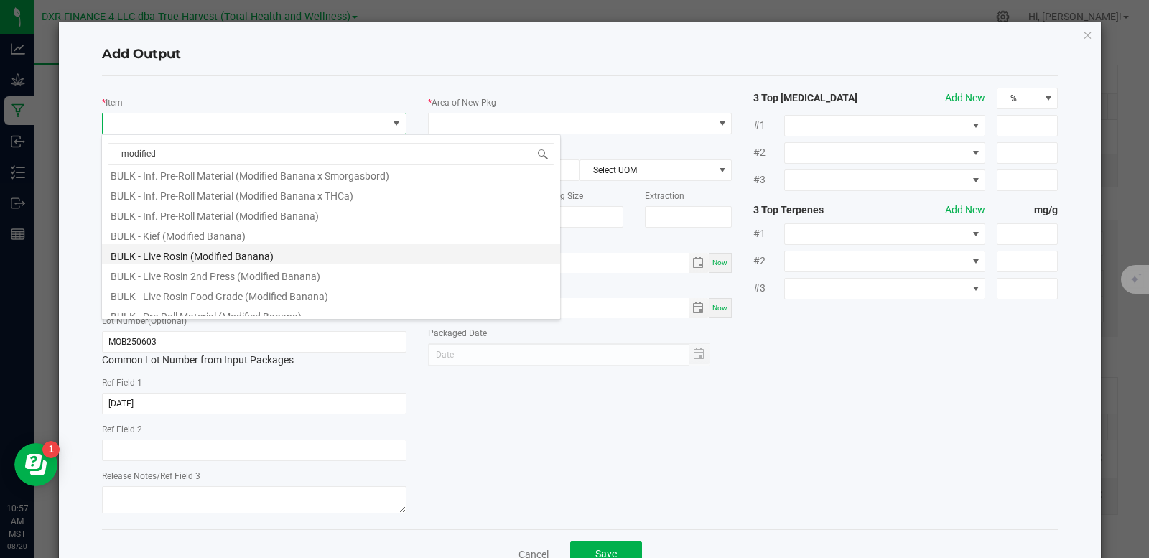
scroll to position [503, 0]
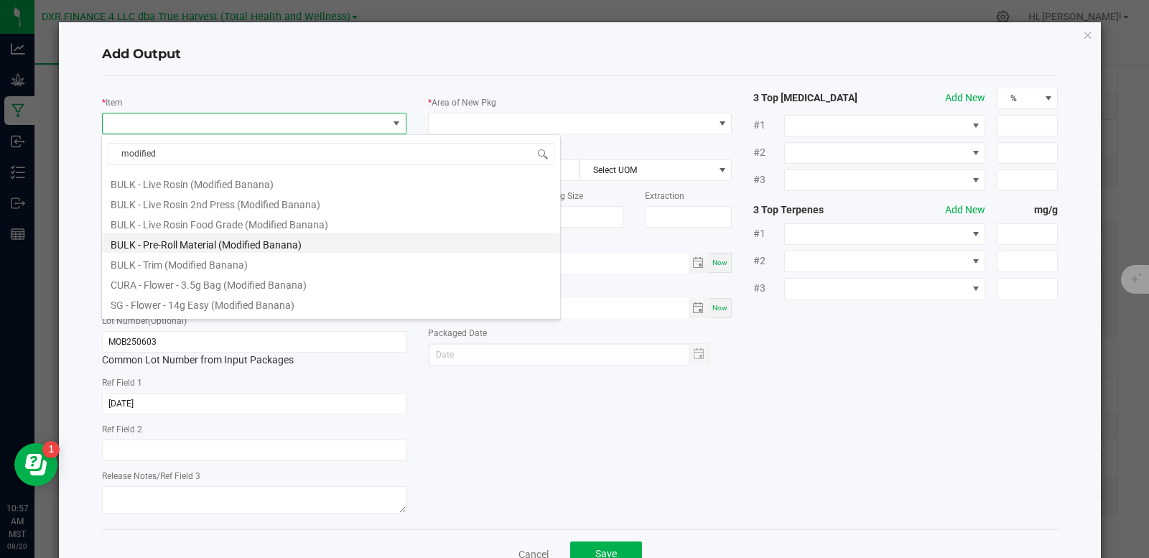
click at [274, 246] on li "BULK - Pre-Roll Material (Modified Banana)" at bounding box center [331, 243] width 458 height 20
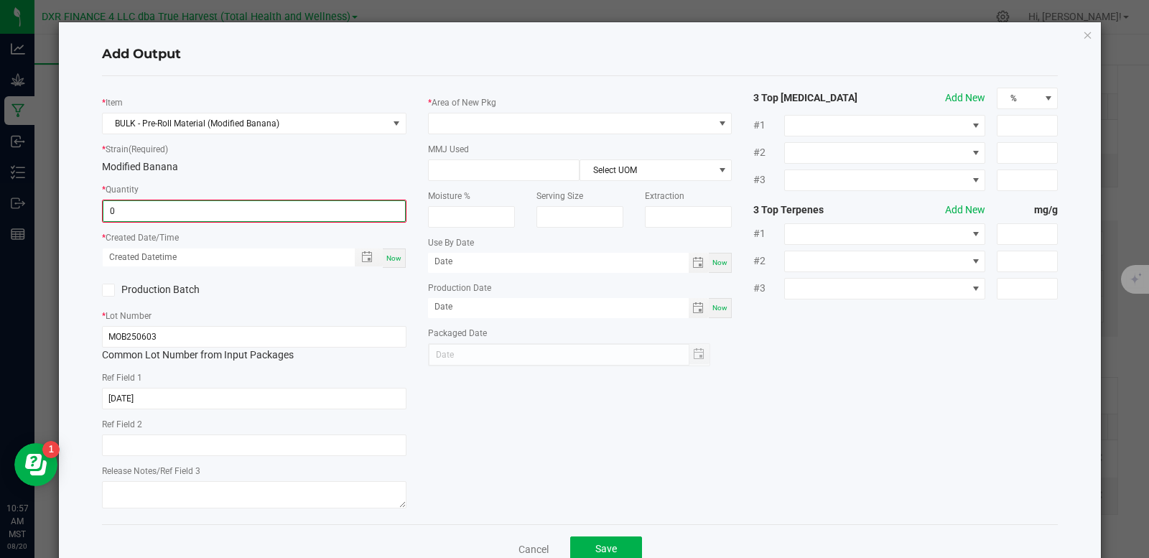
click at [245, 219] on input "0" at bounding box center [254, 211] width 302 height 20
click at [362, 253] on span "Toggle popup" at bounding box center [366, 255] width 11 height 11
type input "164.0000 g"
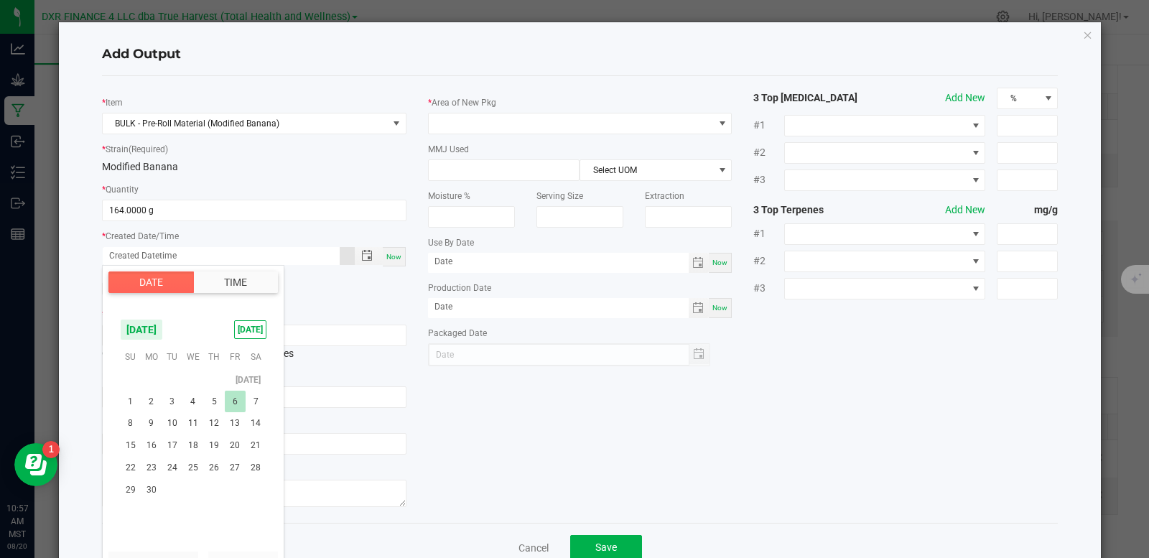
scroll to position [232364, 0]
click at [174, 424] on span "3" at bounding box center [172, 427] width 21 height 22
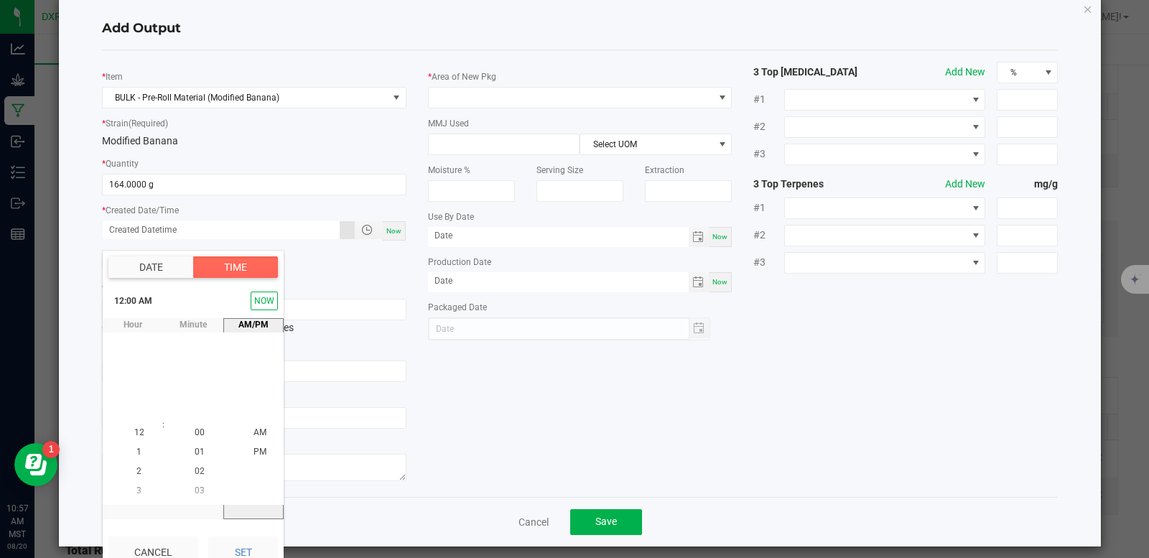
scroll to position [37, 0]
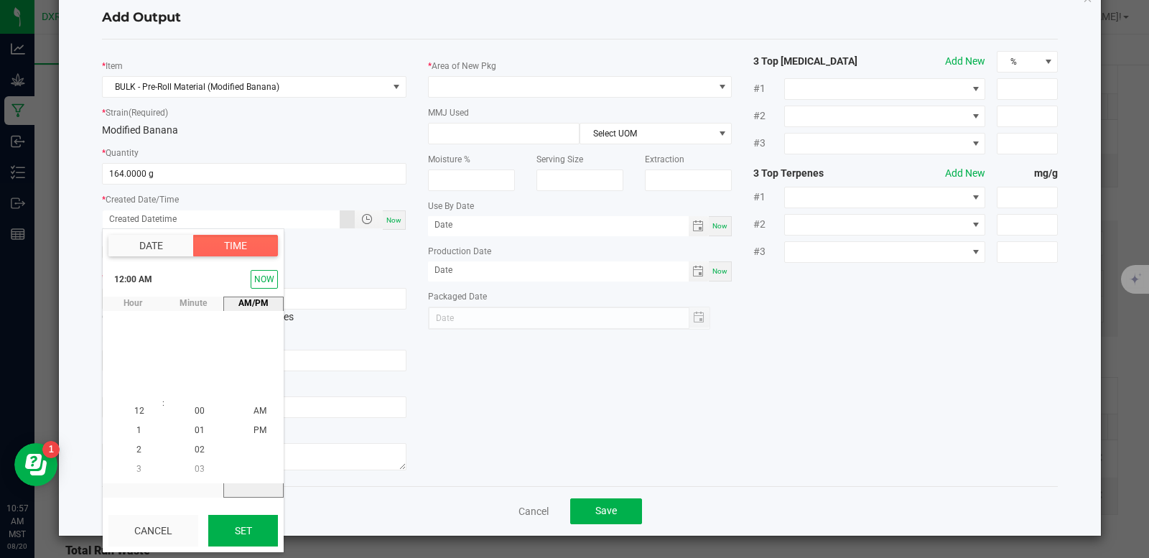
click at [233, 528] on button "Set" at bounding box center [243, 531] width 70 height 32
type input "[DATE] 12:00 AM"
type input "[DATE]"
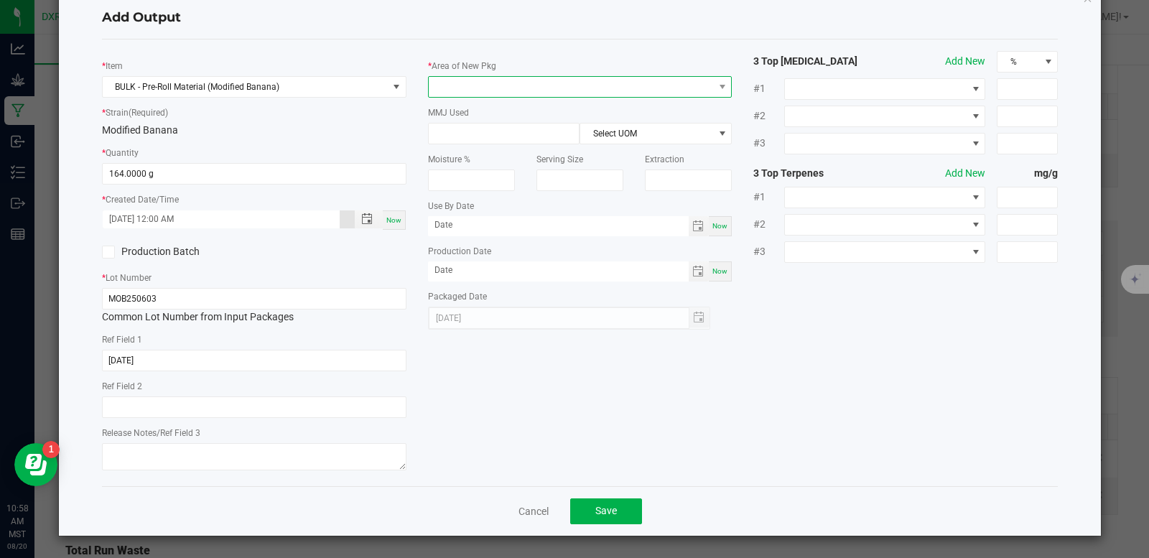
click at [494, 85] on span at bounding box center [571, 87] width 285 height 20
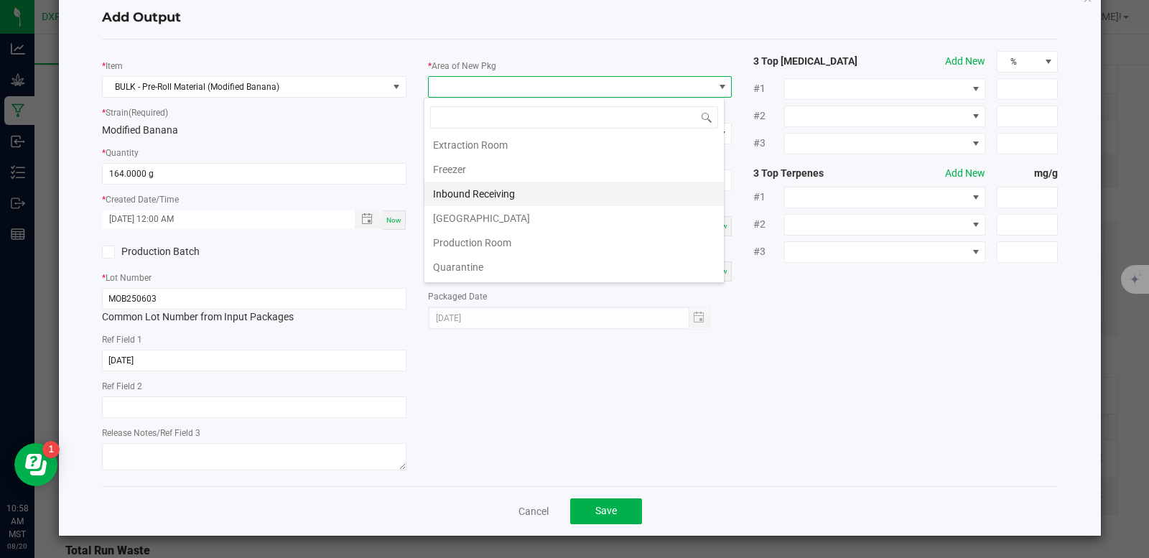
scroll to position [72, 0]
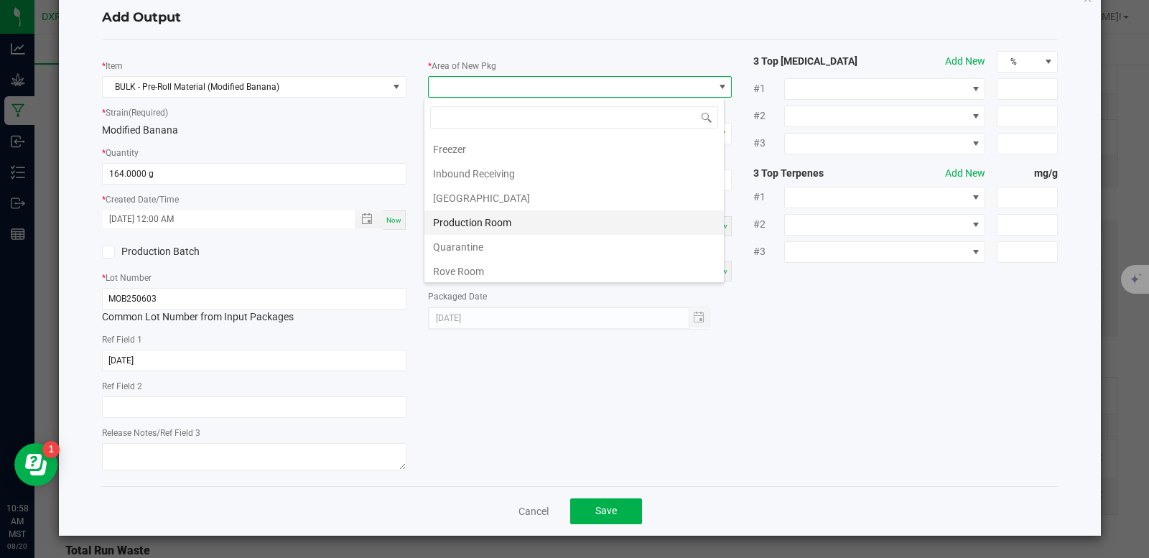
click at [498, 223] on li "Production Room" at bounding box center [573, 222] width 299 height 24
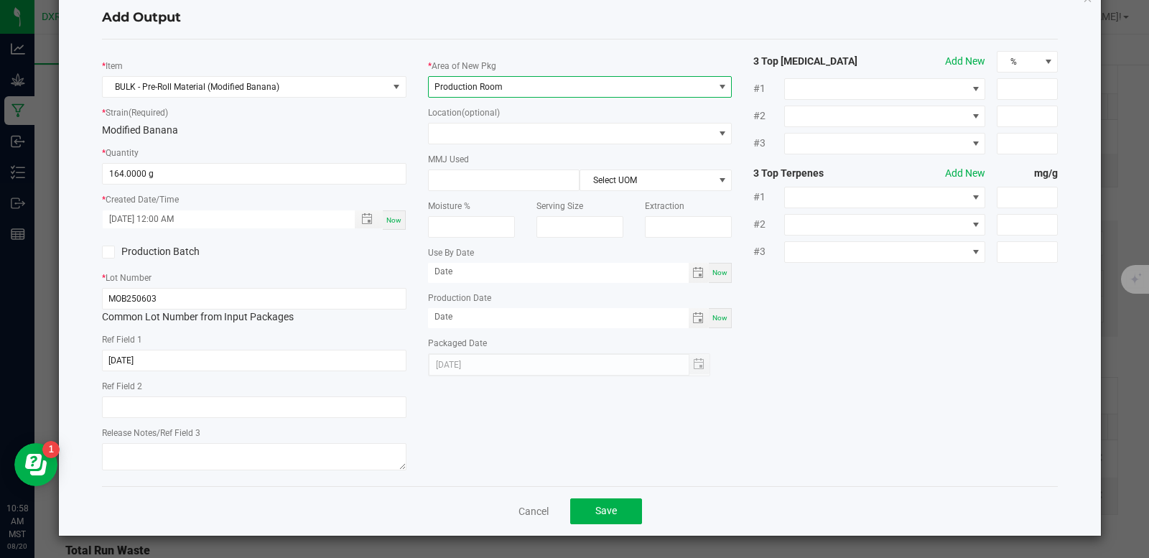
click at [842, 465] on div "* Item BULK - Pre-Roll Material (Modified Banana) * Strain (Required) Modified …" at bounding box center [580, 263] width 978 height 424
click at [605, 508] on span "Save" at bounding box center [606, 510] width 22 height 11
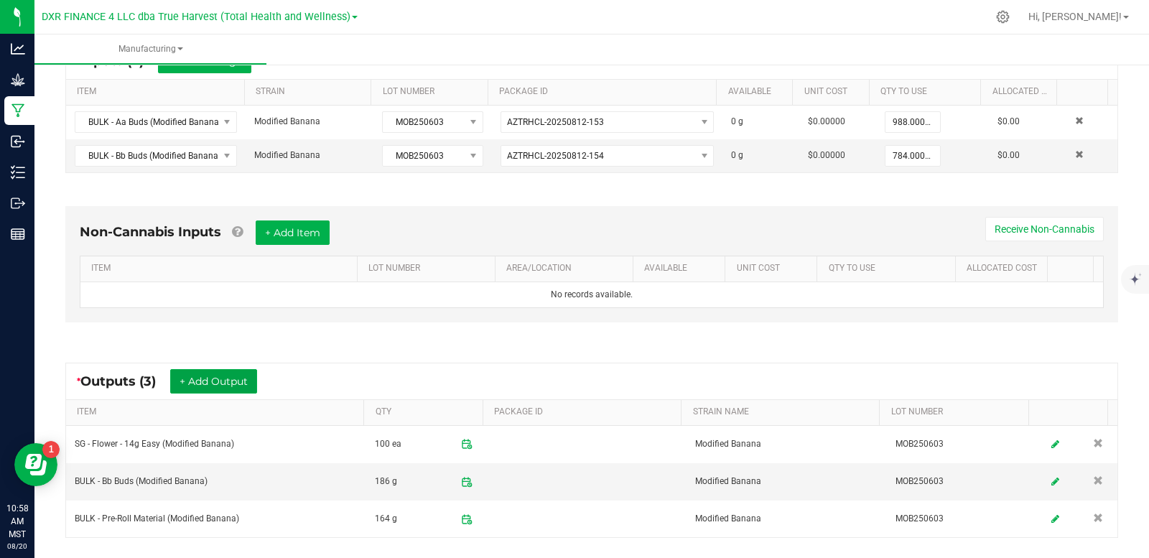
scroll to position [365, 0]
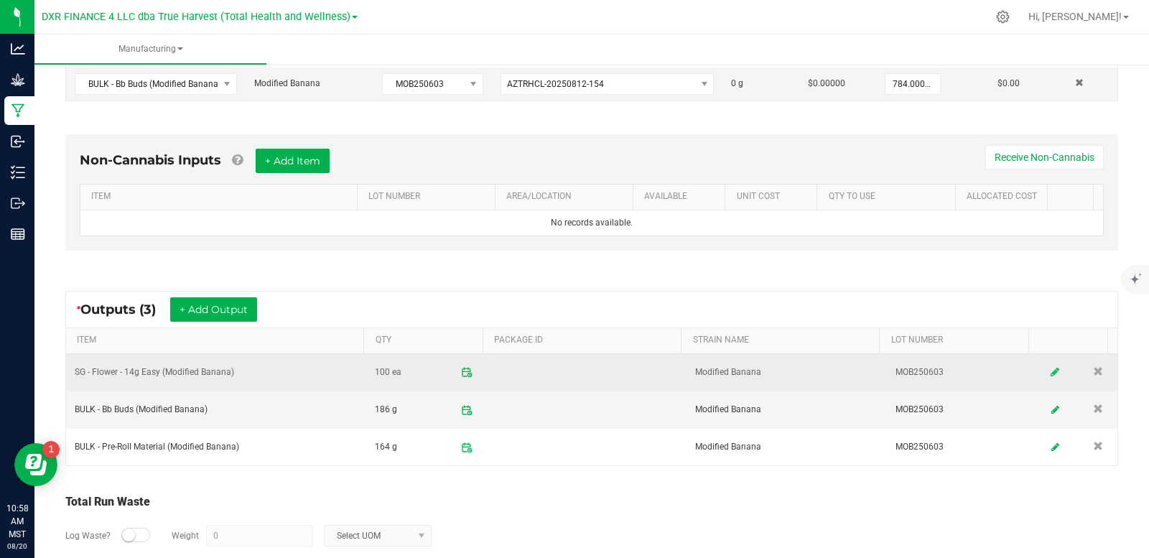
click at [1051, 373] on icon at bounding box center [1055, 372] width 9 height 10
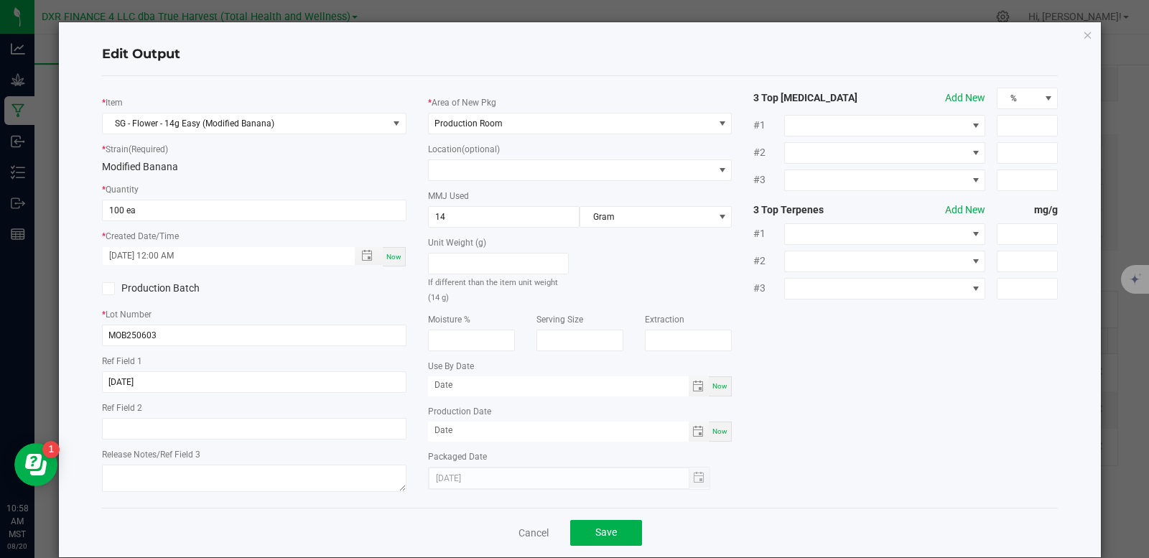
click at [102, 287] on span at bounding box center [108, 288] width 13 height 13
click at [0, 0] on input "Production Batch" at bounding box center [0, 0] width 0 height 0
click at [596, 534] on span "Save" at bounding box center [606, 531] width 22 height 11
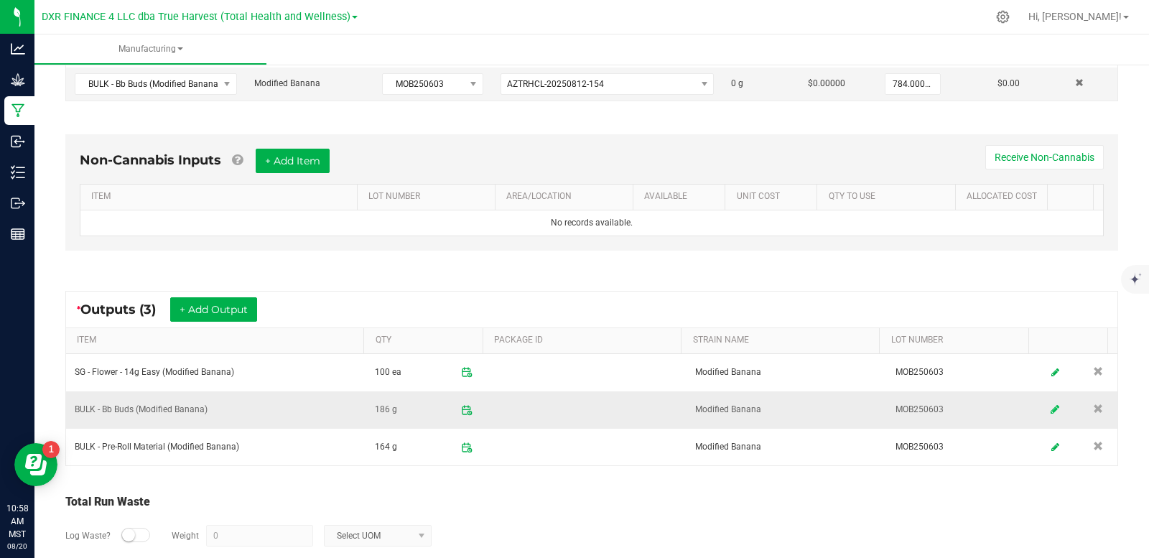
click at [1051, 412] on icon at bounding box center [1055, 409] width 9 height 10
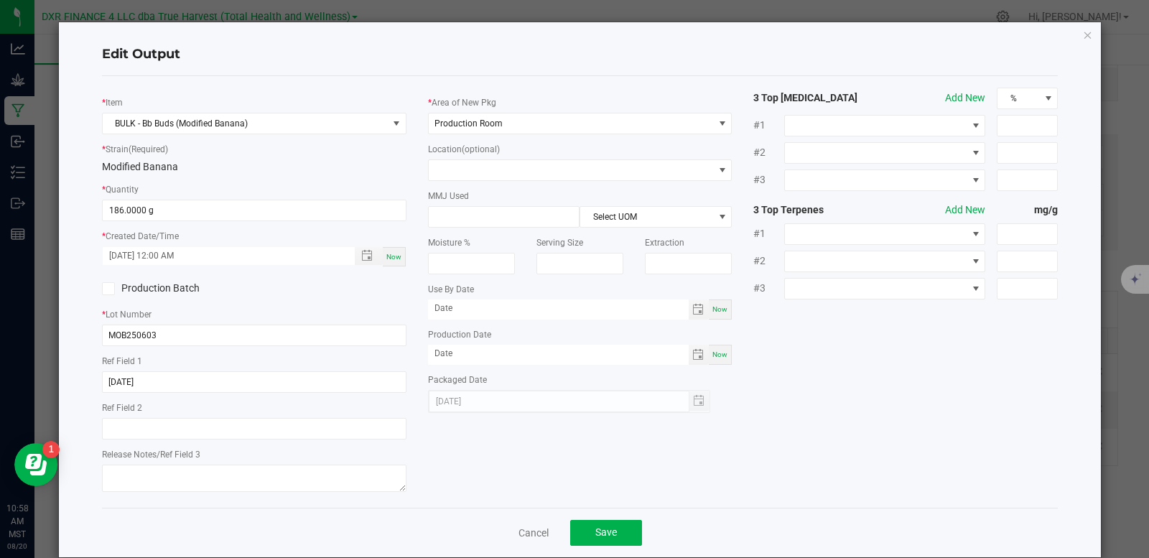
click at [126, 286] on label "Production Batch" at bounding box center [172, 288] width 141 height 15
click at [0, 0] on input "Production Batch" at bounding box center [0, 0] width 0 height 0
click at [606, 528] on span "Save" at bounding box center [606, 531] width 22 height 11
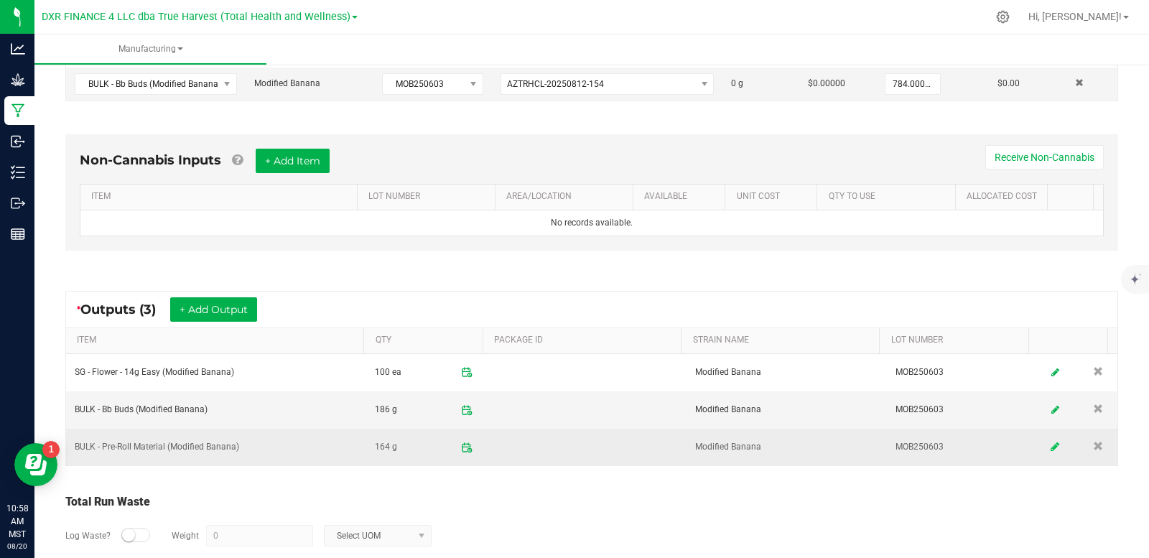
click at [1045, 445] on link at bounding box center [1056, 447] width 22 height 28
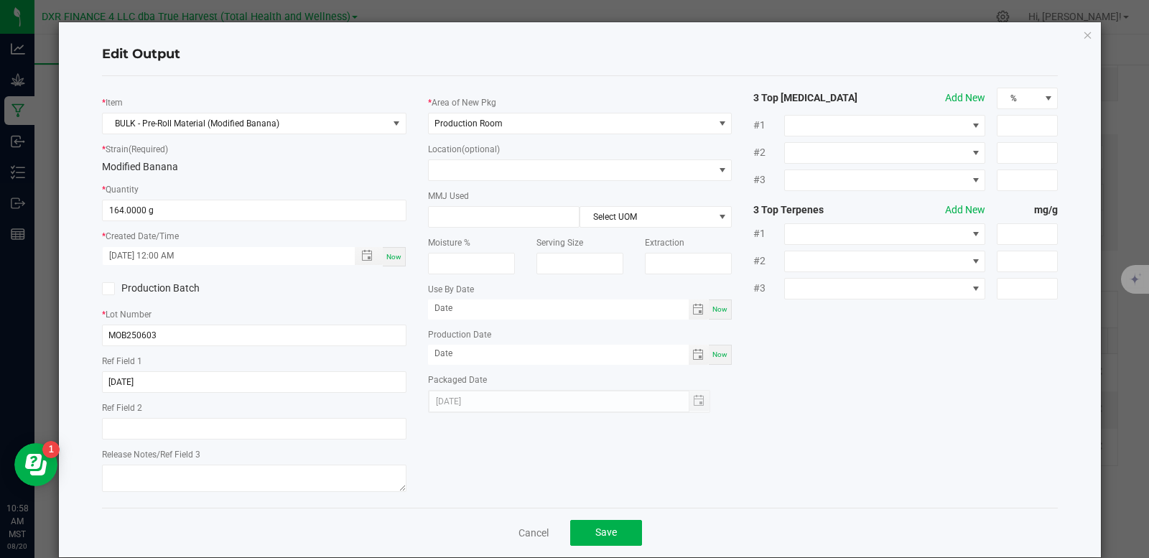
click at [107, 289] on icon at bounding box center [107, 289] width 9 height 0
click at [0, 0] on input "Production Batch" at bounding box center [0, 0] width 0 height 0
click at [595, 534] on span "Save" at bounding box center [606, 531] width 22 height 11
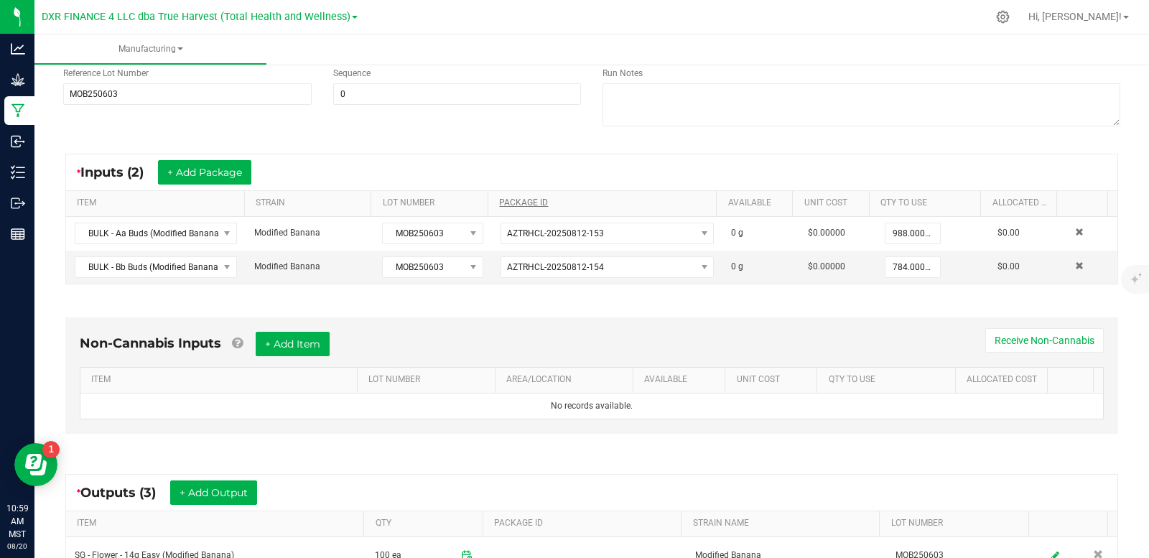
scroll to position [0, 0]
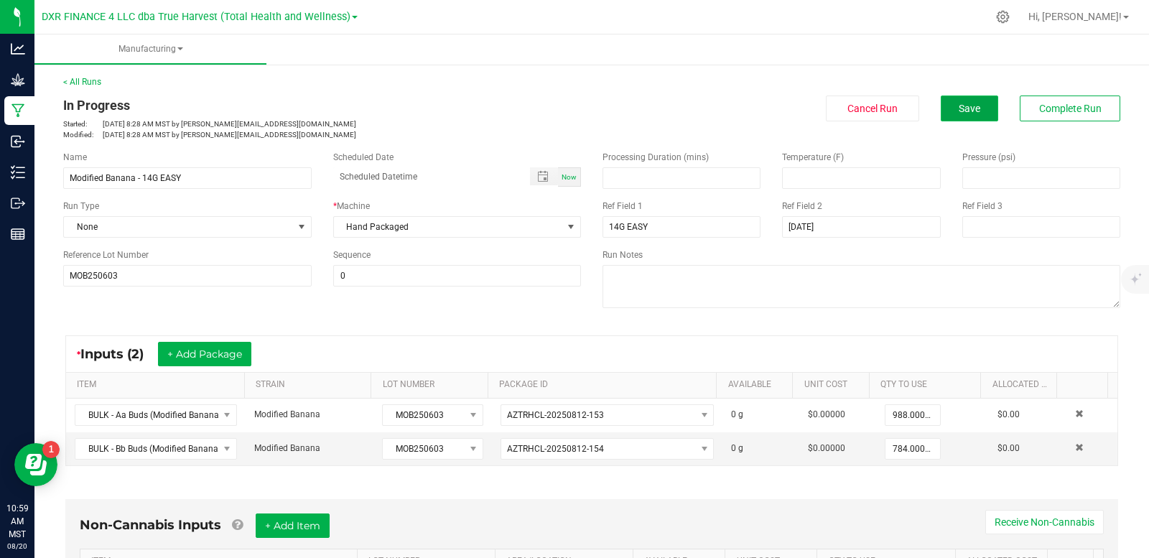
click at [973, 111] on button "Save" at bounding box center [969, 109] width 57 height 26
click at [1042, 111] on span "Complete Run" at bounding box center [1070, 108] width 62 height 11
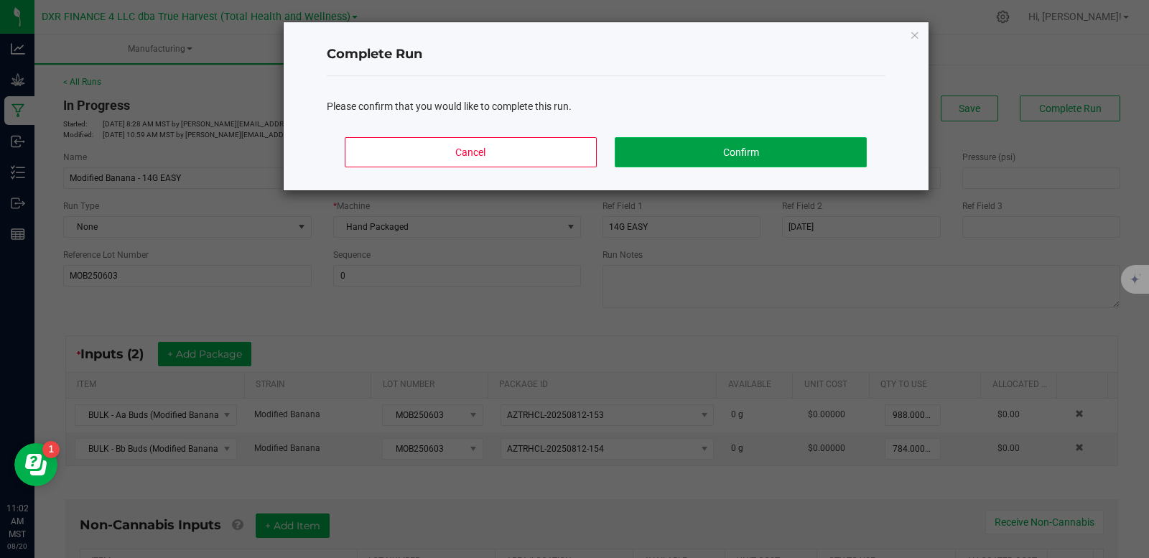
click at [748, 146] on button "Confirm" at bounding box center [740, 152] width 251 height 30
